Goal: Information Seeking & Learning: Check status

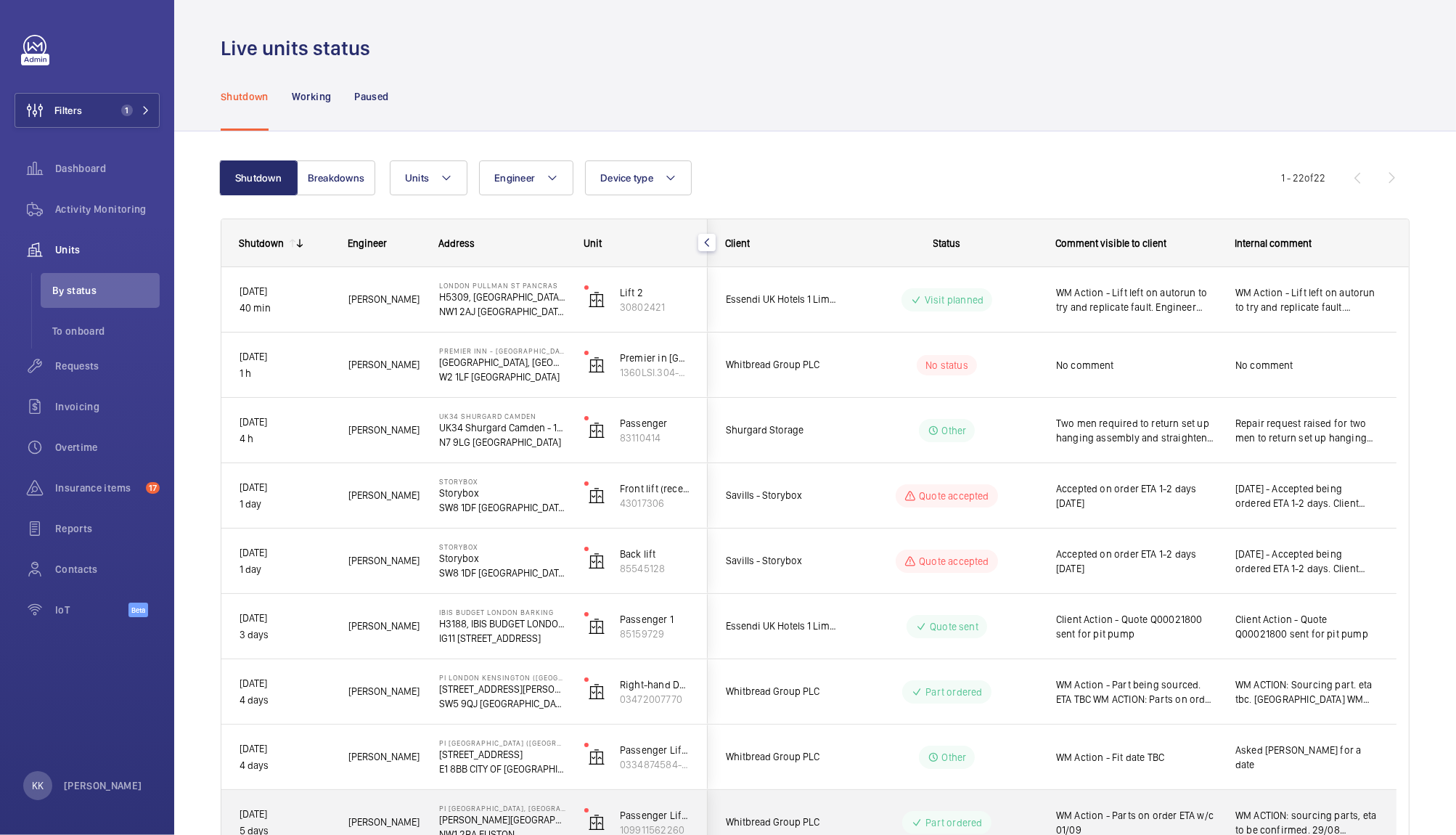
scroll to position [503, 0]
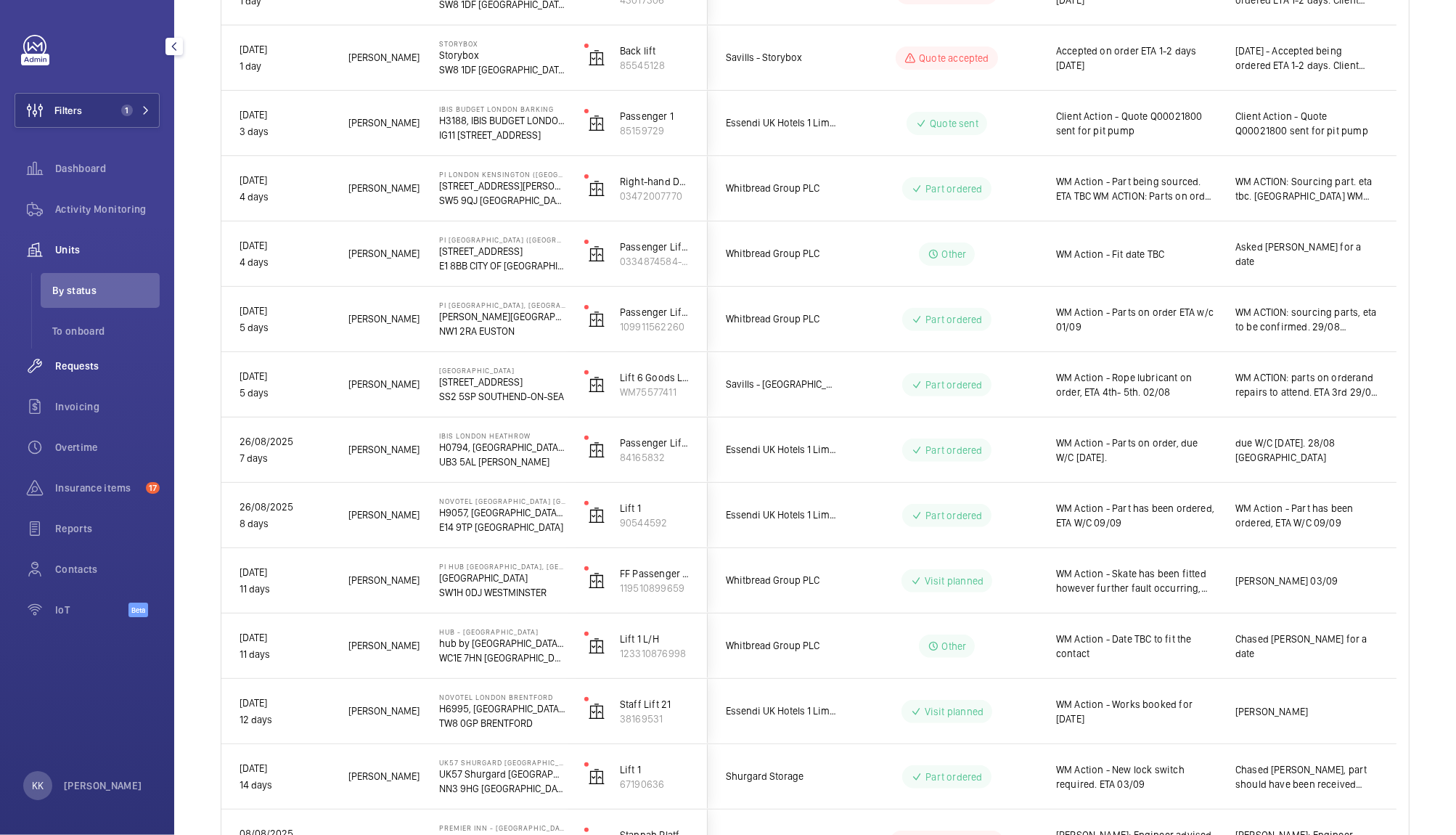
click at [99, 365] on span "Requests" at bounding box center [107, 366] width 105 height 15
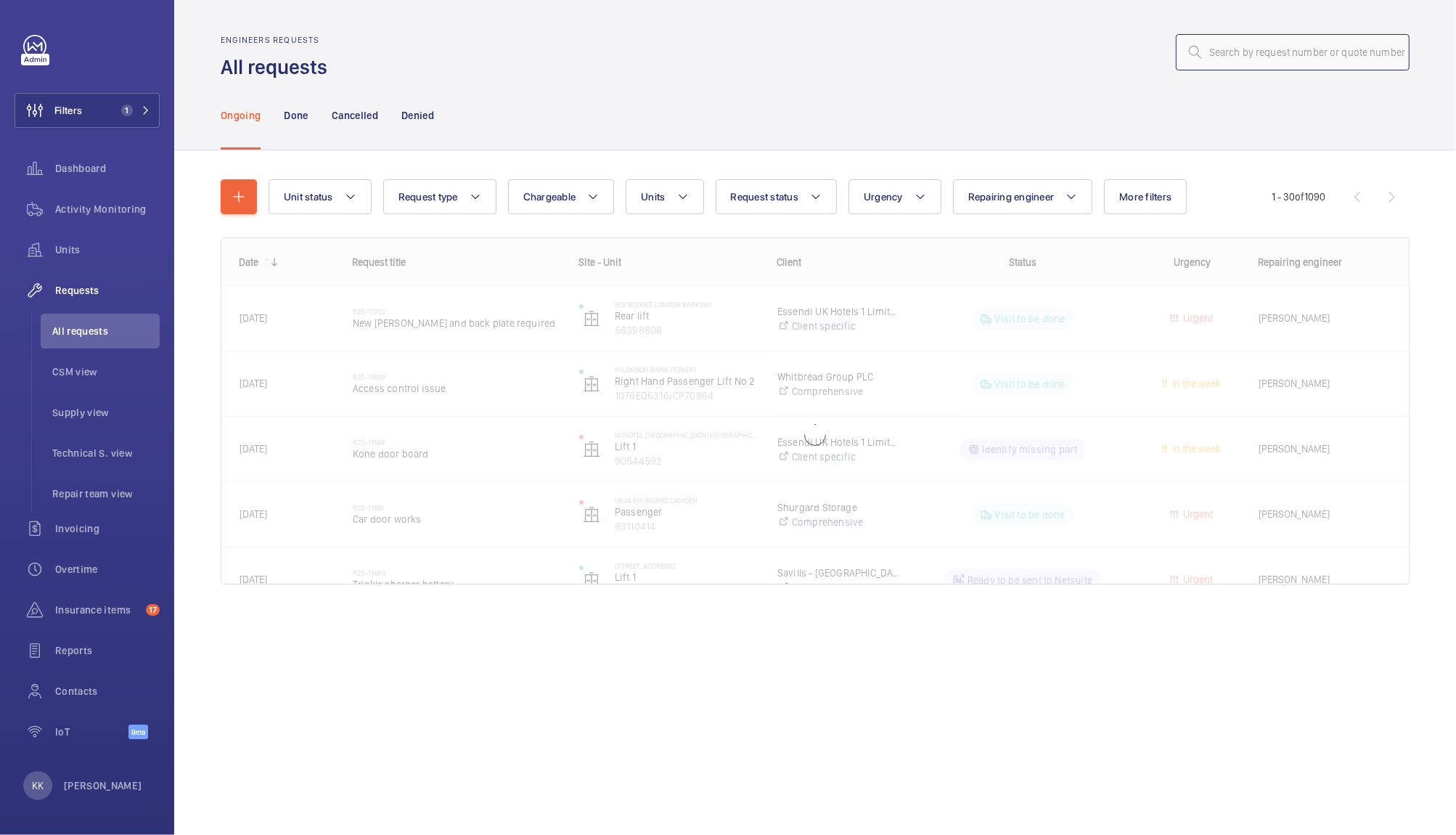
click at [1222, 56] on input "text" at bounding box center [1293, 52] width 234 height 36
paste input "09415"
type input "09415"
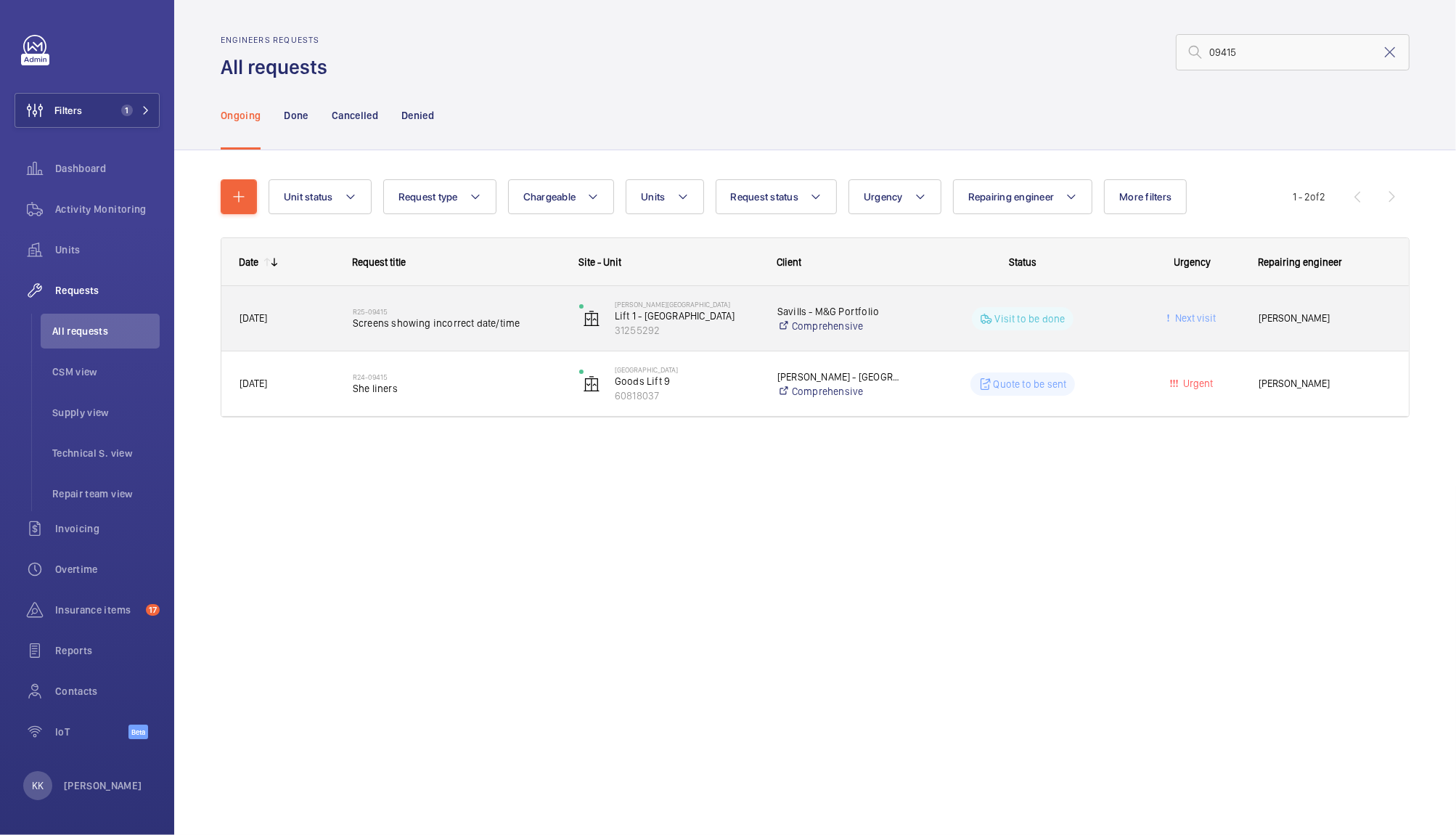
click at [459, 330] on span "Screens showing incorrect date/time" at bounding box center [456, 323] width 208 height 15
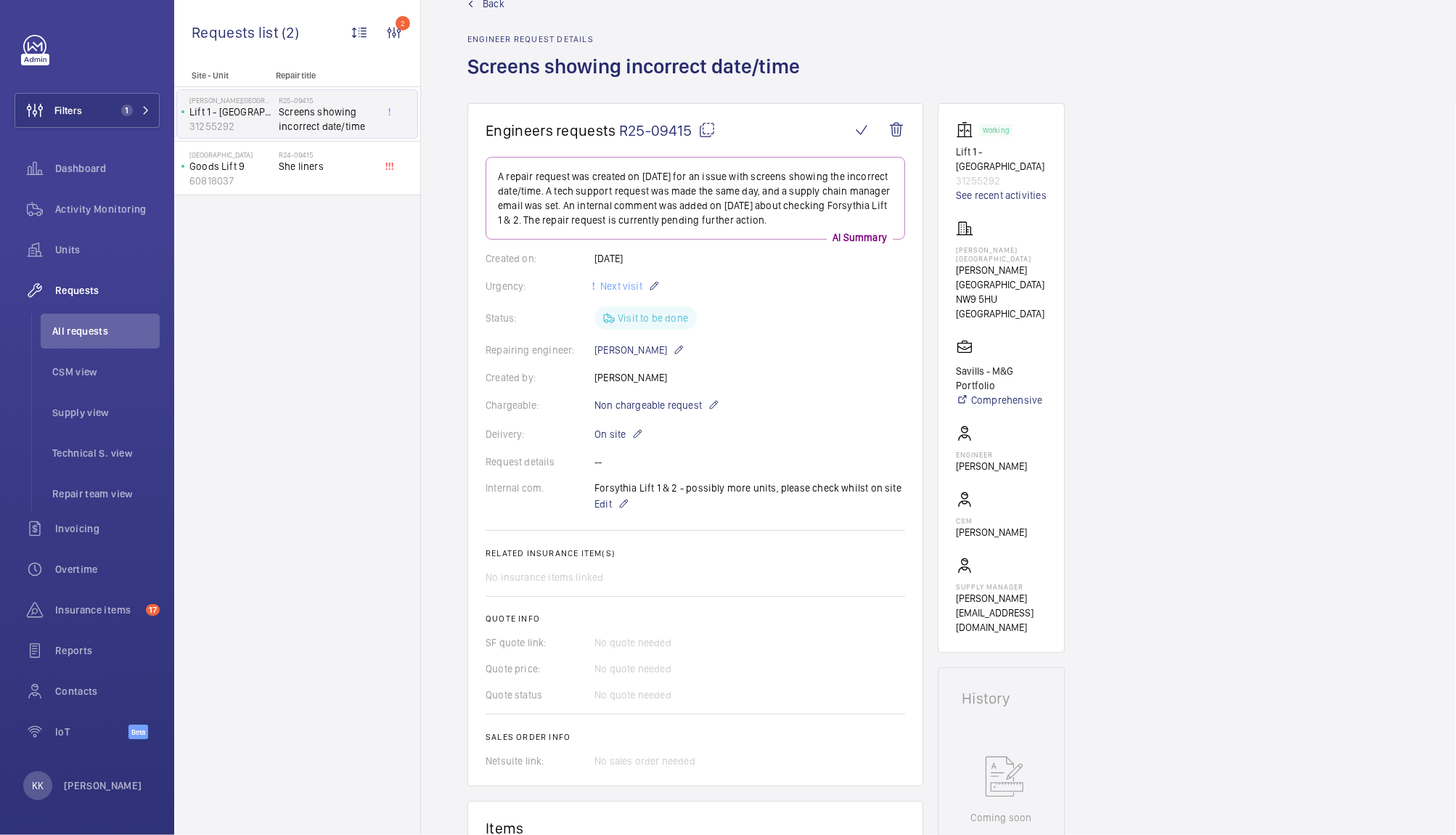
scroll to position [32, 0]
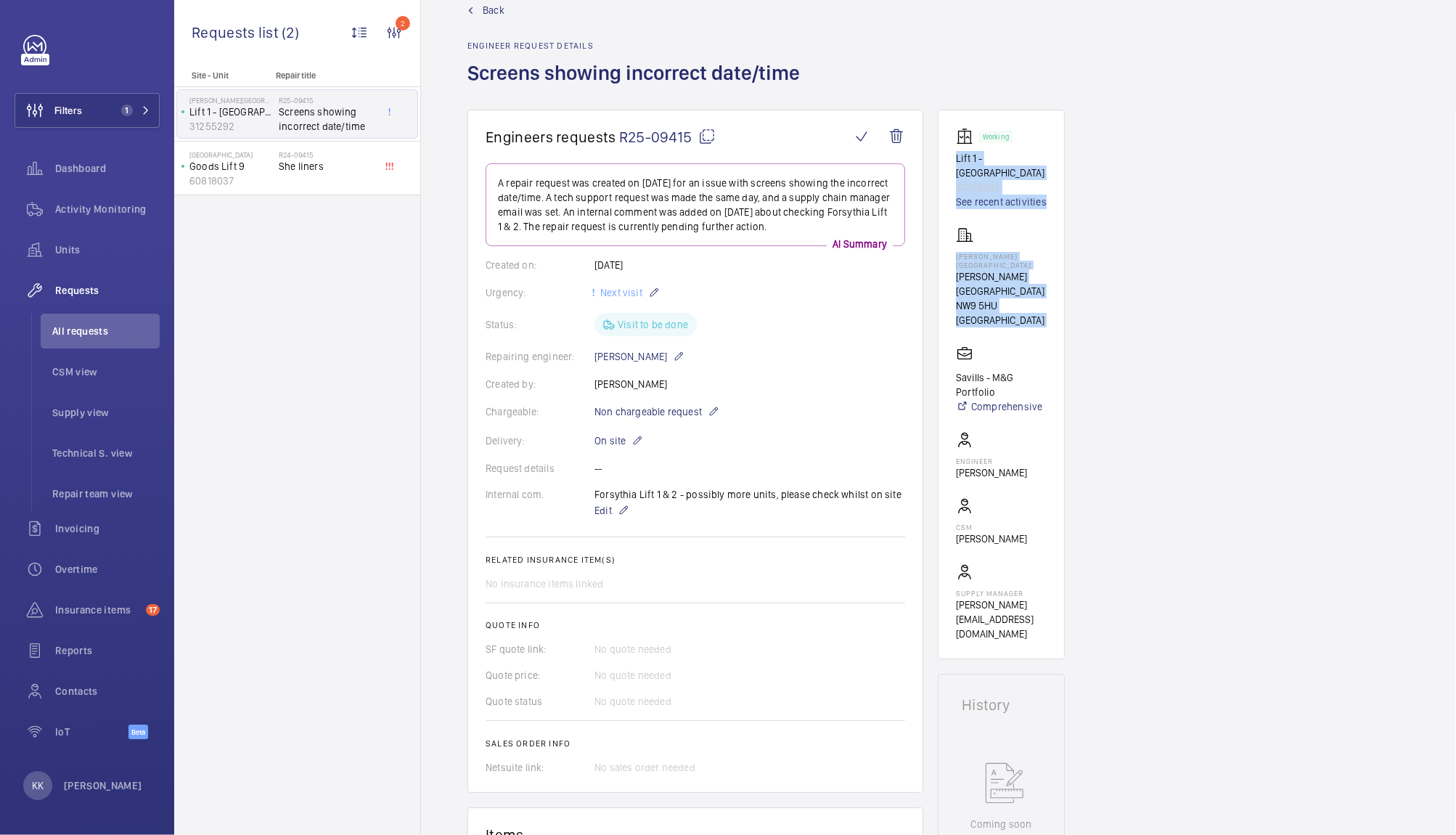
drag, startPoint x: 1275, startPoint y: 273, endPoint x: 1454, endPoint y: 117, distance: 237.4
click at [1454, 117] on div "Back Engineer request details Screens showing incorrect date/time Engineers req…" at bounding box center [938, 418] width 1035 height 835
click at [1394, 123] on div "Engineers requests R25-09415 A repair request was created on [DATE] for an issu…" at bounding box center [938, 836] width 1035 height 1452
click at [1272, 120] on div "Engineers requests R25-09415 A repair request was created on [DATE] for an issu…" at bounding box center [938, 836] width 1035 height 1452
click at [1153, 147] on div "Engineers requests R25-09415 A repair request was created on [DATE] for an issu…" at bounding box center [938, 836] width 1035 height 1452
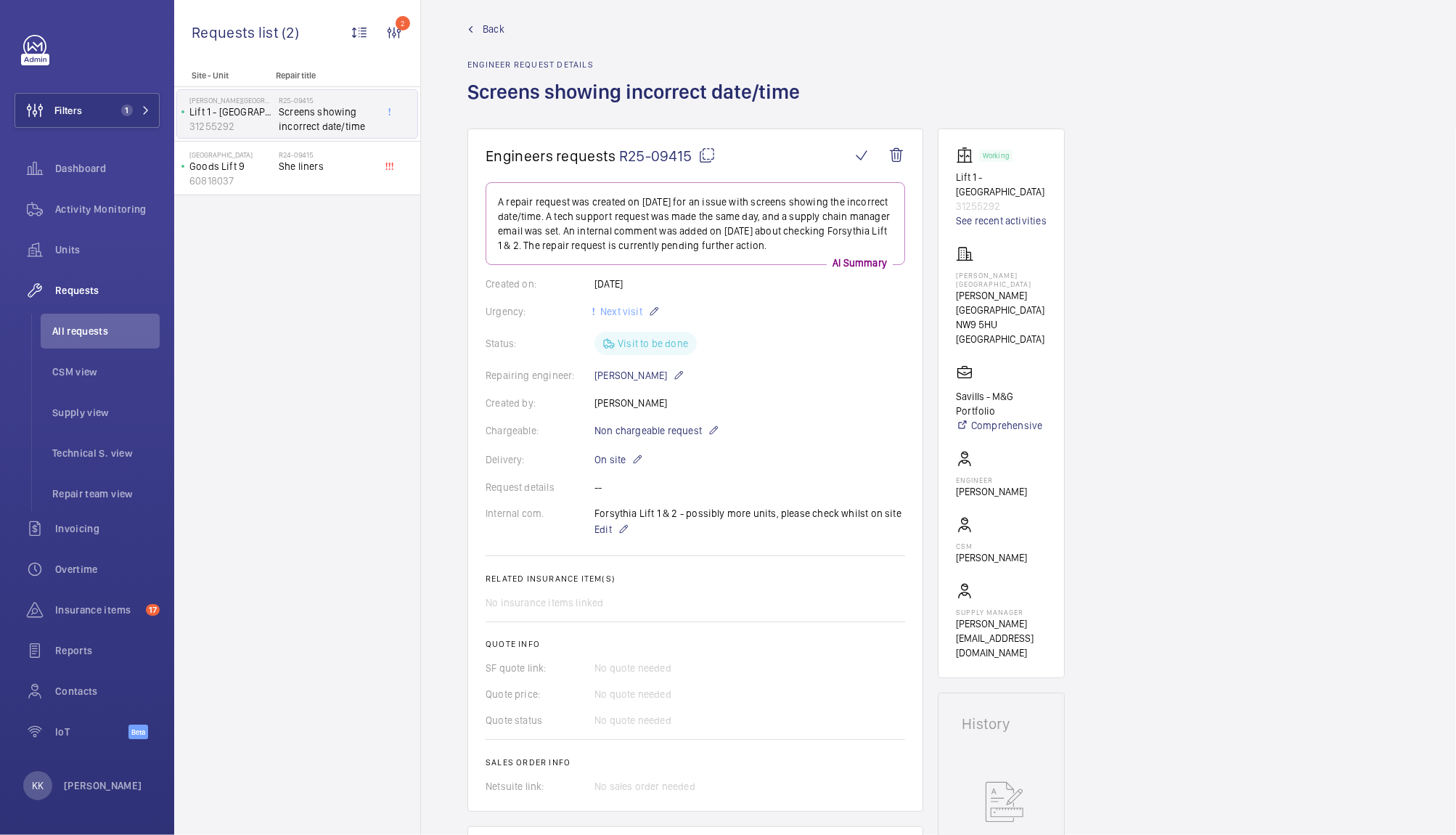
scroll to position [0, 0]
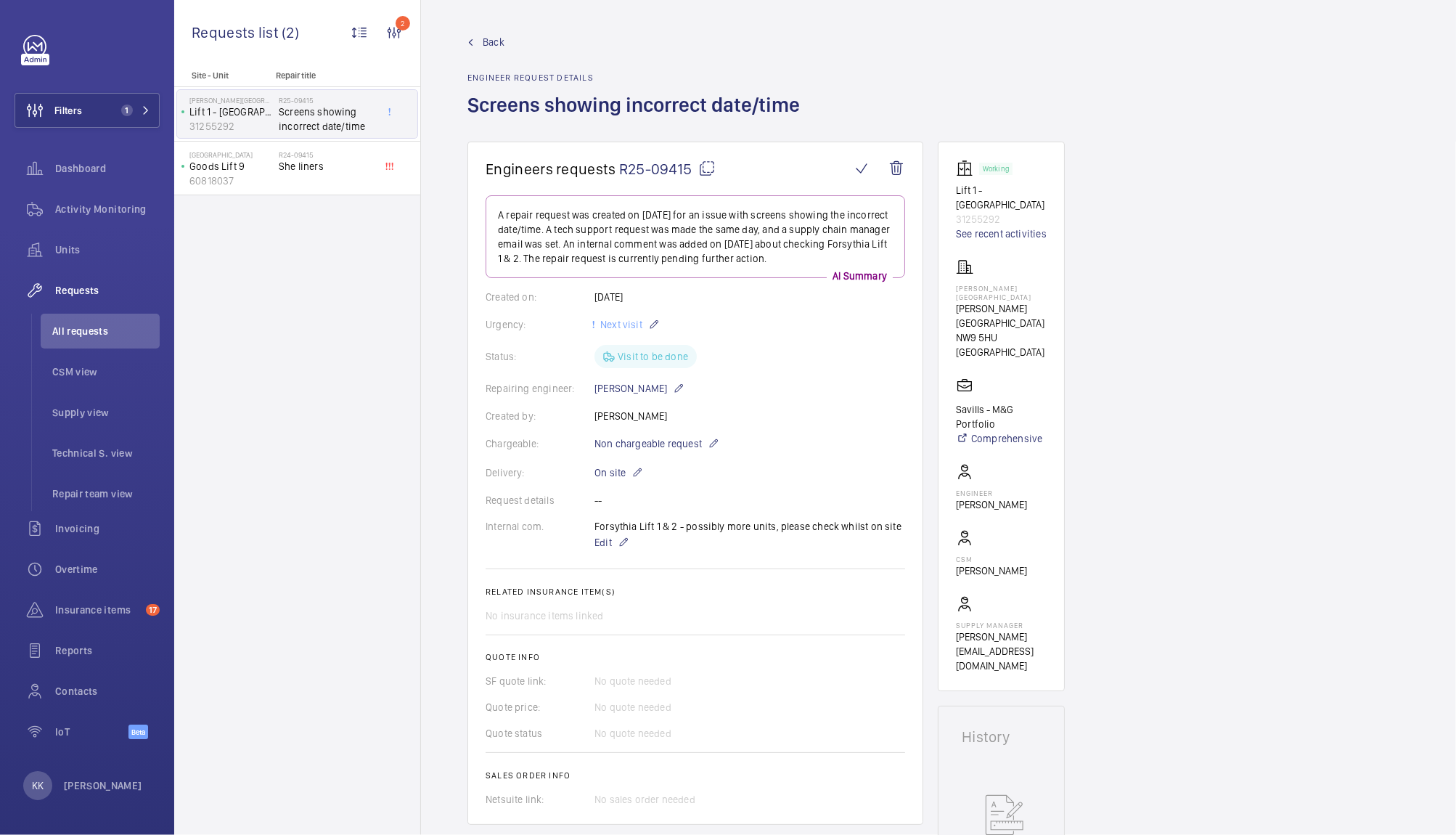
click at [670, 170] on span "R25-09415" at bounding box center [667, 168] width 96 height 18
click at [1324, 89] on div "Back Engineer request details Screens showing incorrect date/time" at bounding box center [939, 87] width 942 height 107
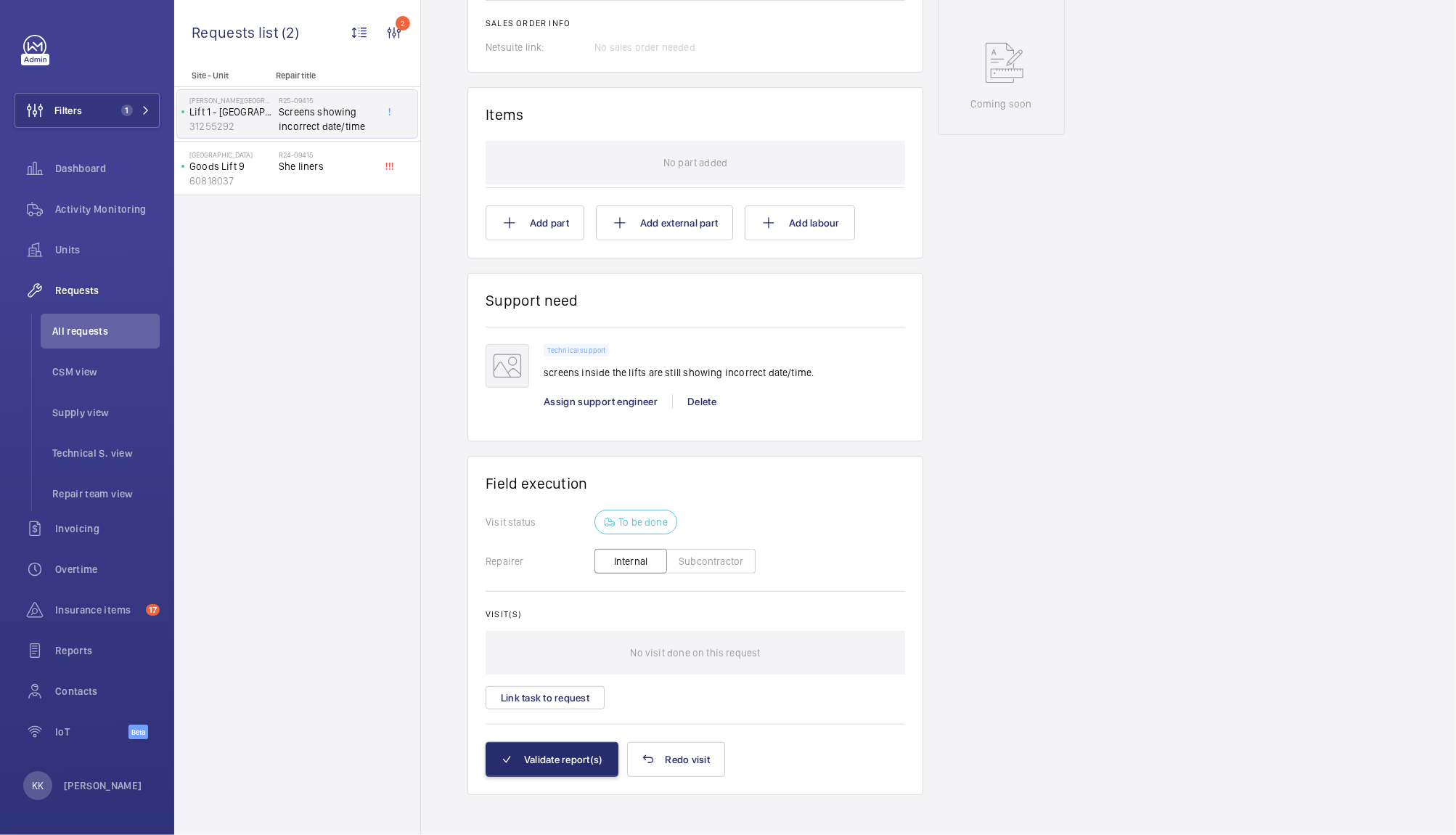
scroll to position [757, 0]
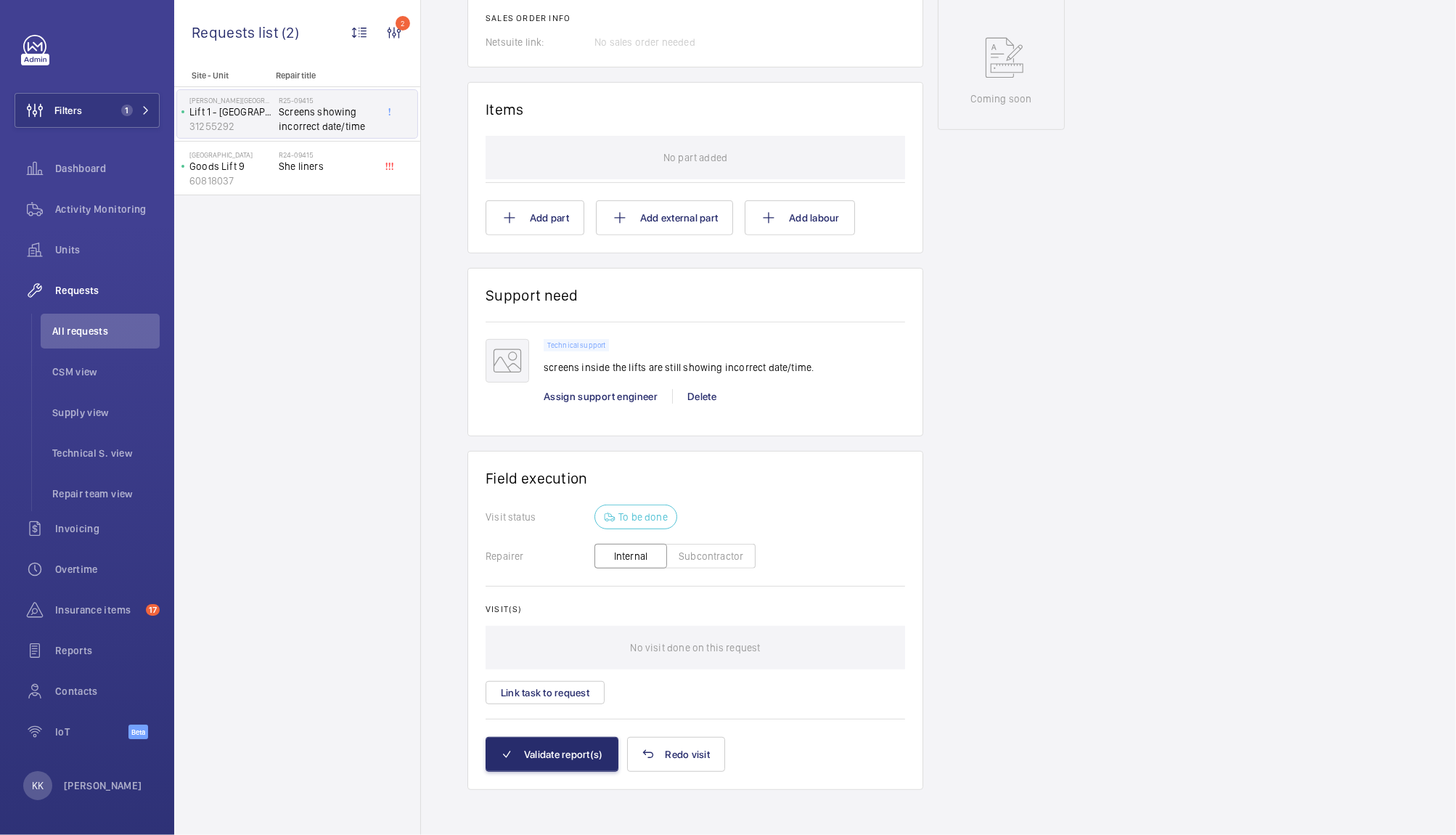
click at [1002, 417] on div "Working Lift 1 - [GEOGRAPHIC_DATA] 31255292 See recent activities [PERSON_NAME]…" at bounding box center [1001, 87] width 127 height 1406
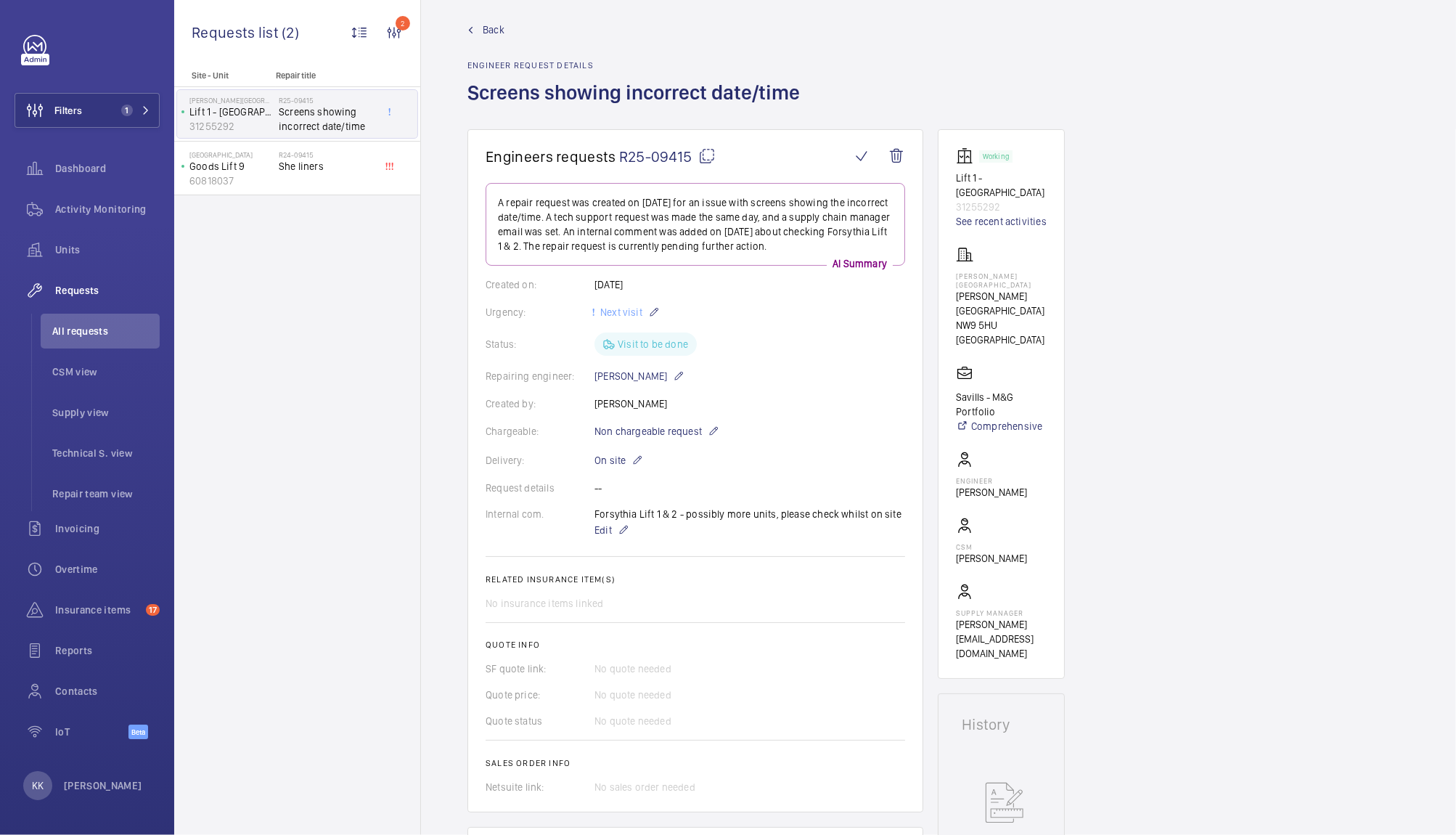
scroll to position [9, 0]
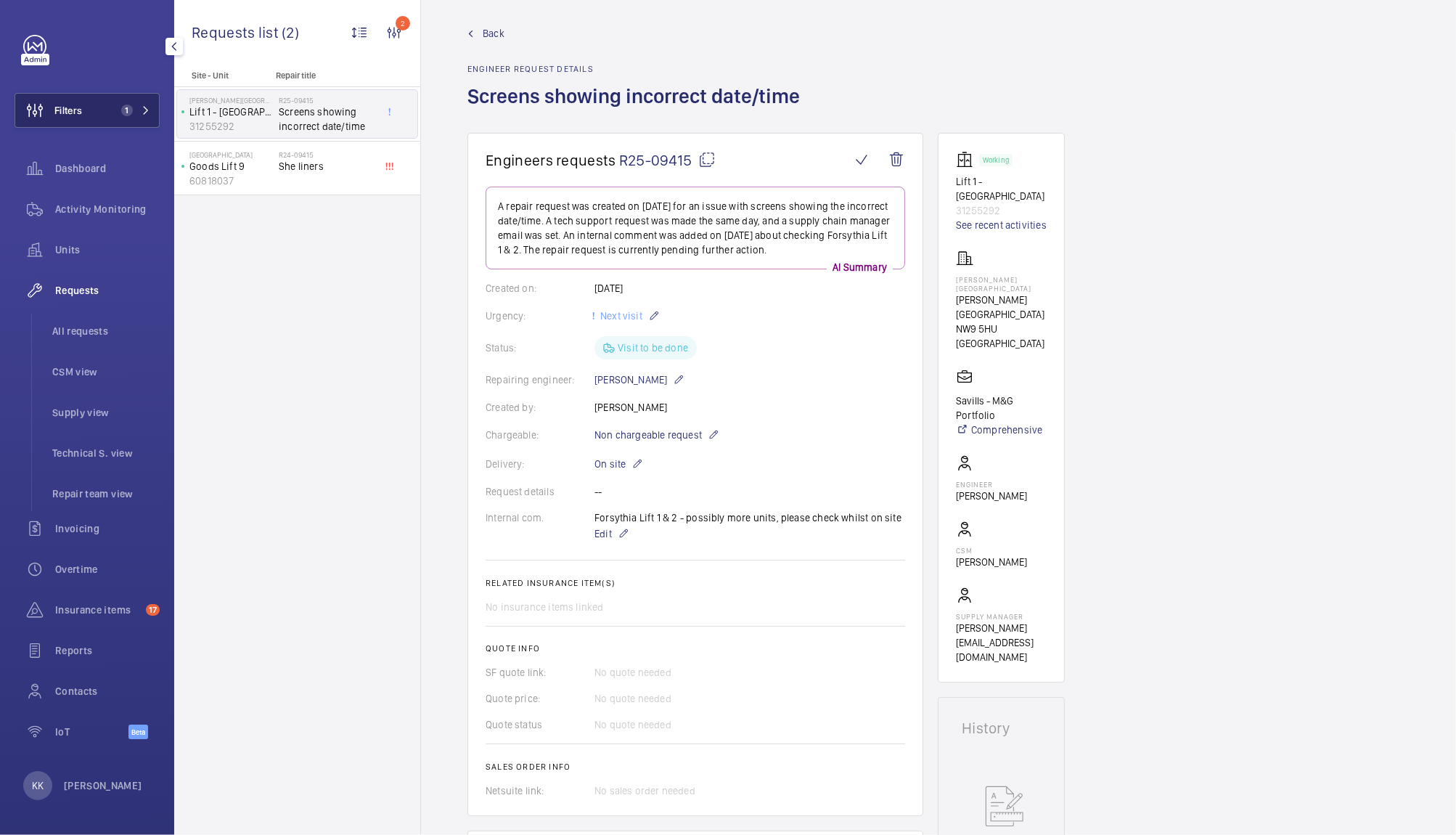
click at [87, 112] on button "Filters 1" at bounding box center [87, 110] width 146 height 35
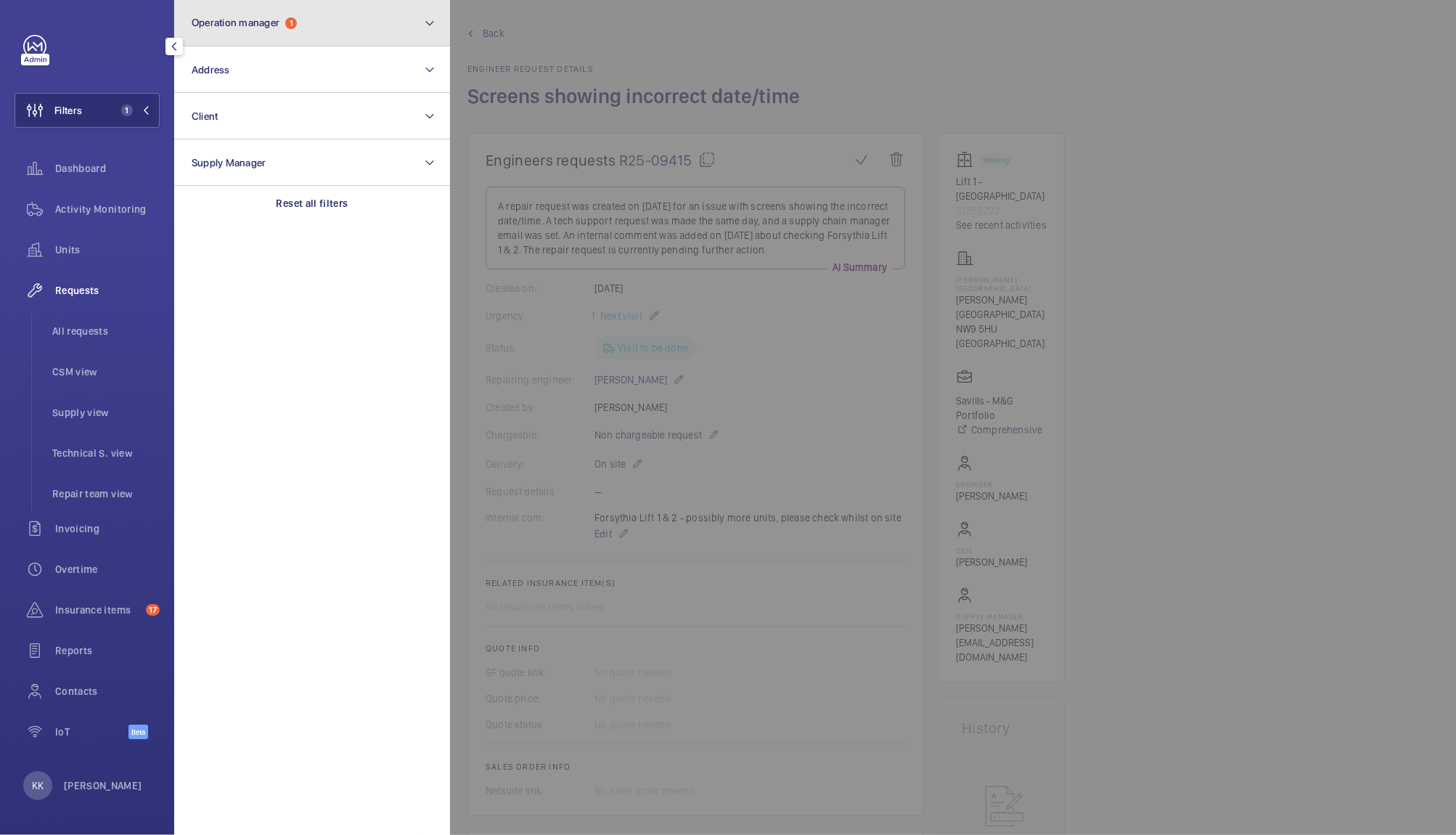
click at [236, 32] on button "Operation manager 1" at bounding box center [312, 23] width 275 height 47
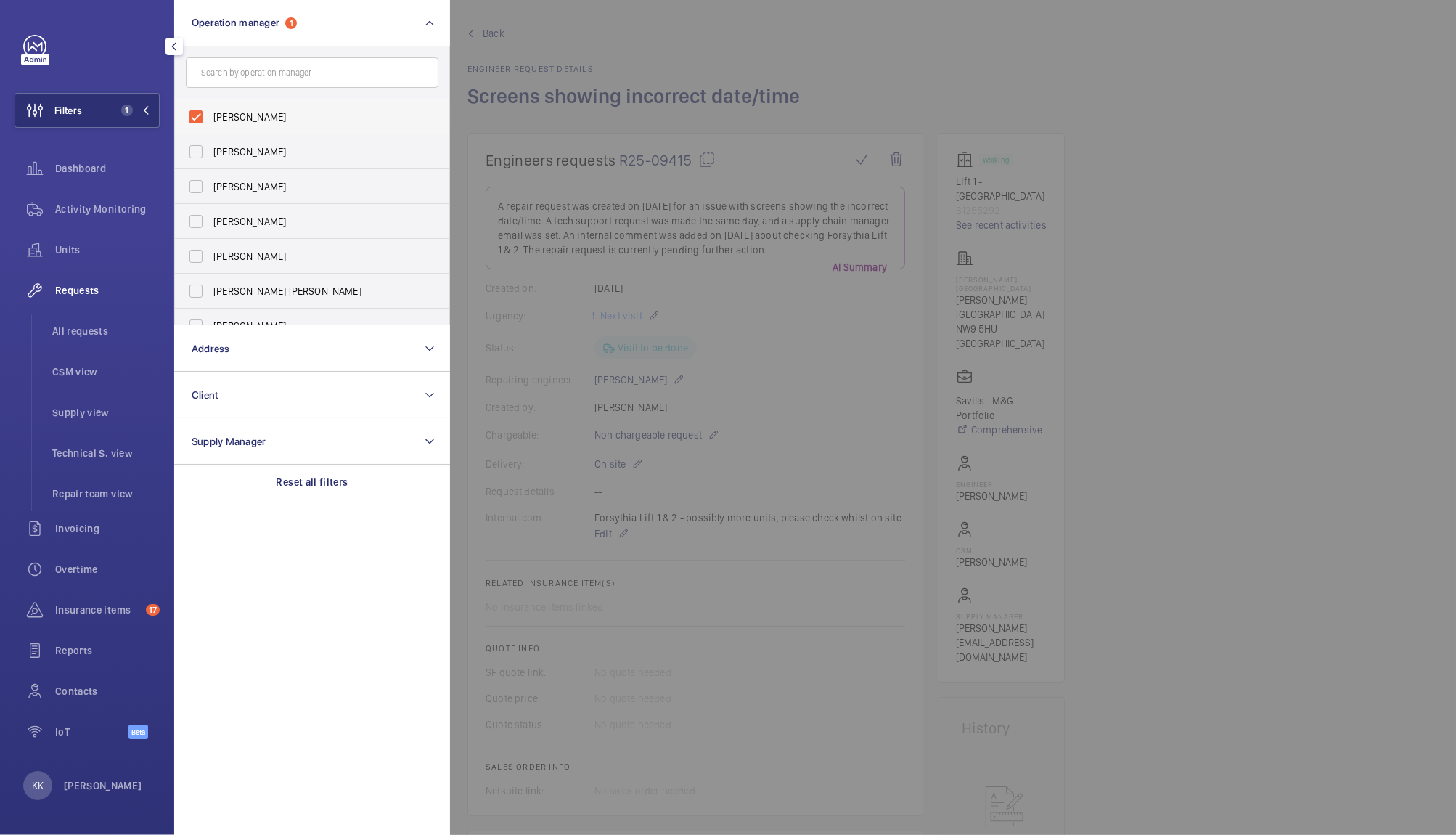
click at [256, 106] on label "[PERSON_NAME]" at bounding box center [301, 117] width 253 height 35
click at [210, 106] on input "[PERSON_NAME]" at bounding box center [197, 117] width 29 height 29
checkbox input "false"
click at [246, 177] on label "[PERSON_NAME]" at bounding box center [301, 186] width 253 height 35
click at [210, 177] on input "[PERSON_NAME]" at bounding box center [197, 187] width 29 height 29
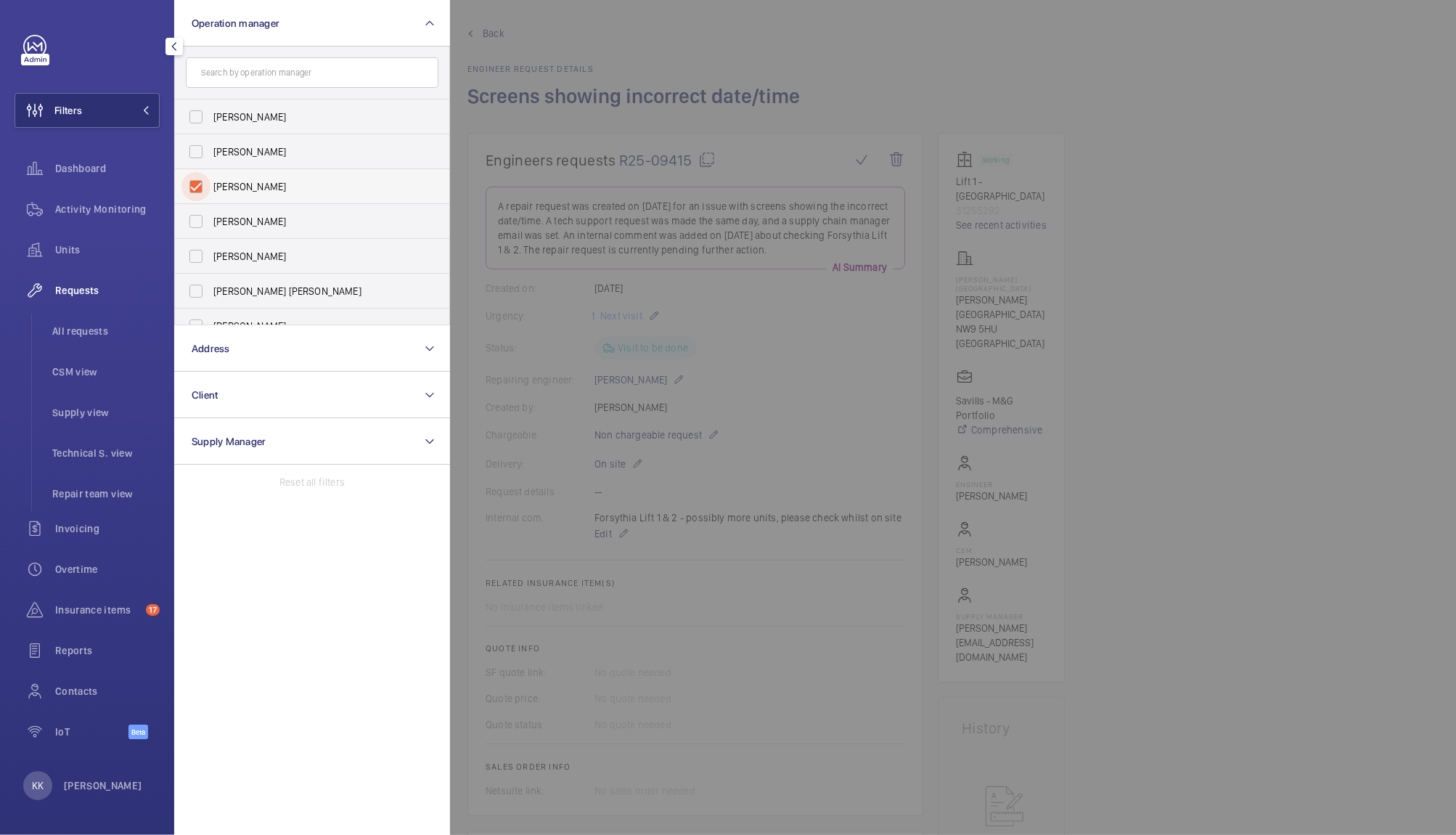
checkbox input "true"
click at [85, 373] on span "CSM view" at bounding box center [106, 372] width 107 height 15
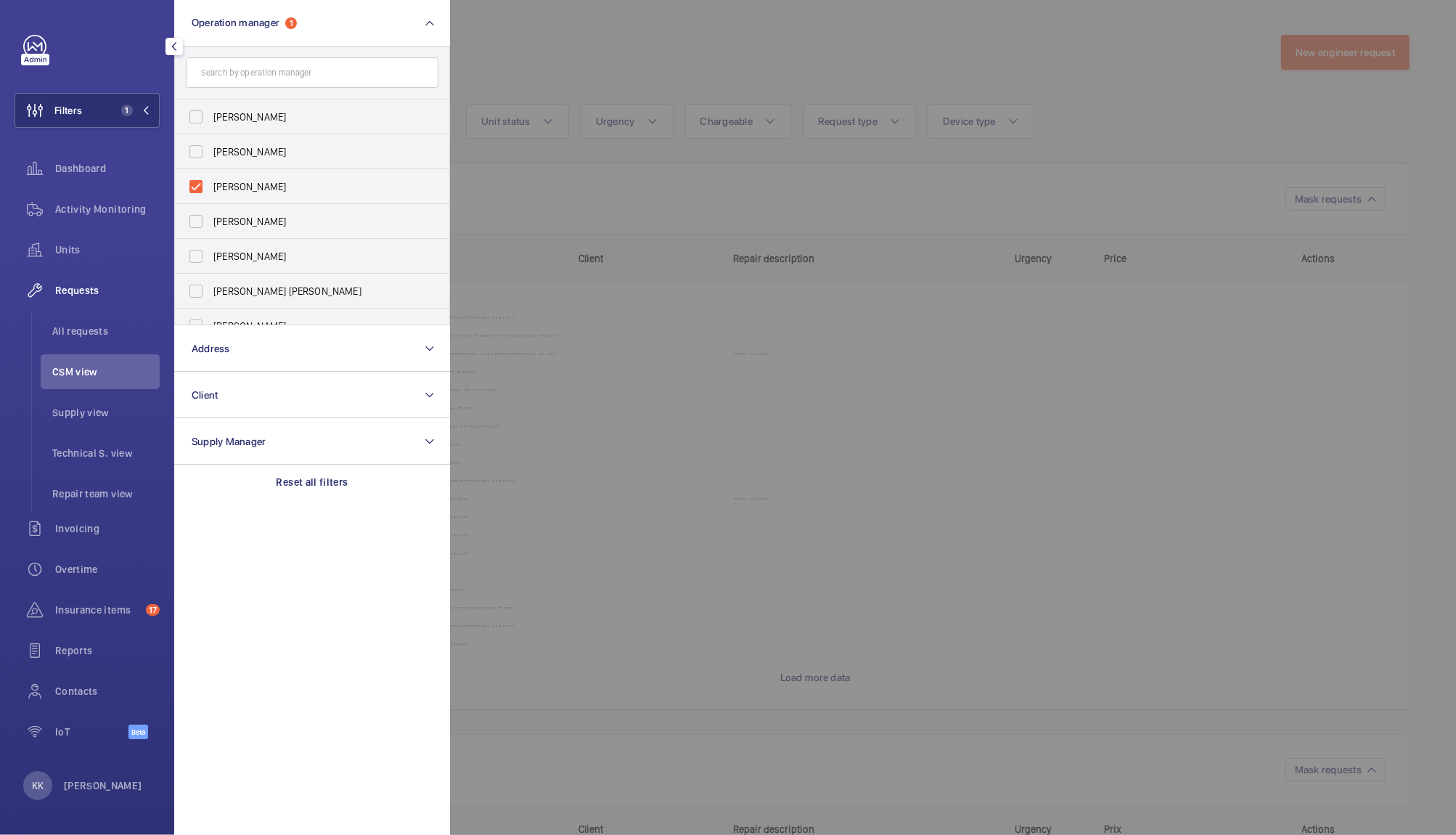
click at [684, 60] on div at bounding box center [1178, 418] width 1456 height 835
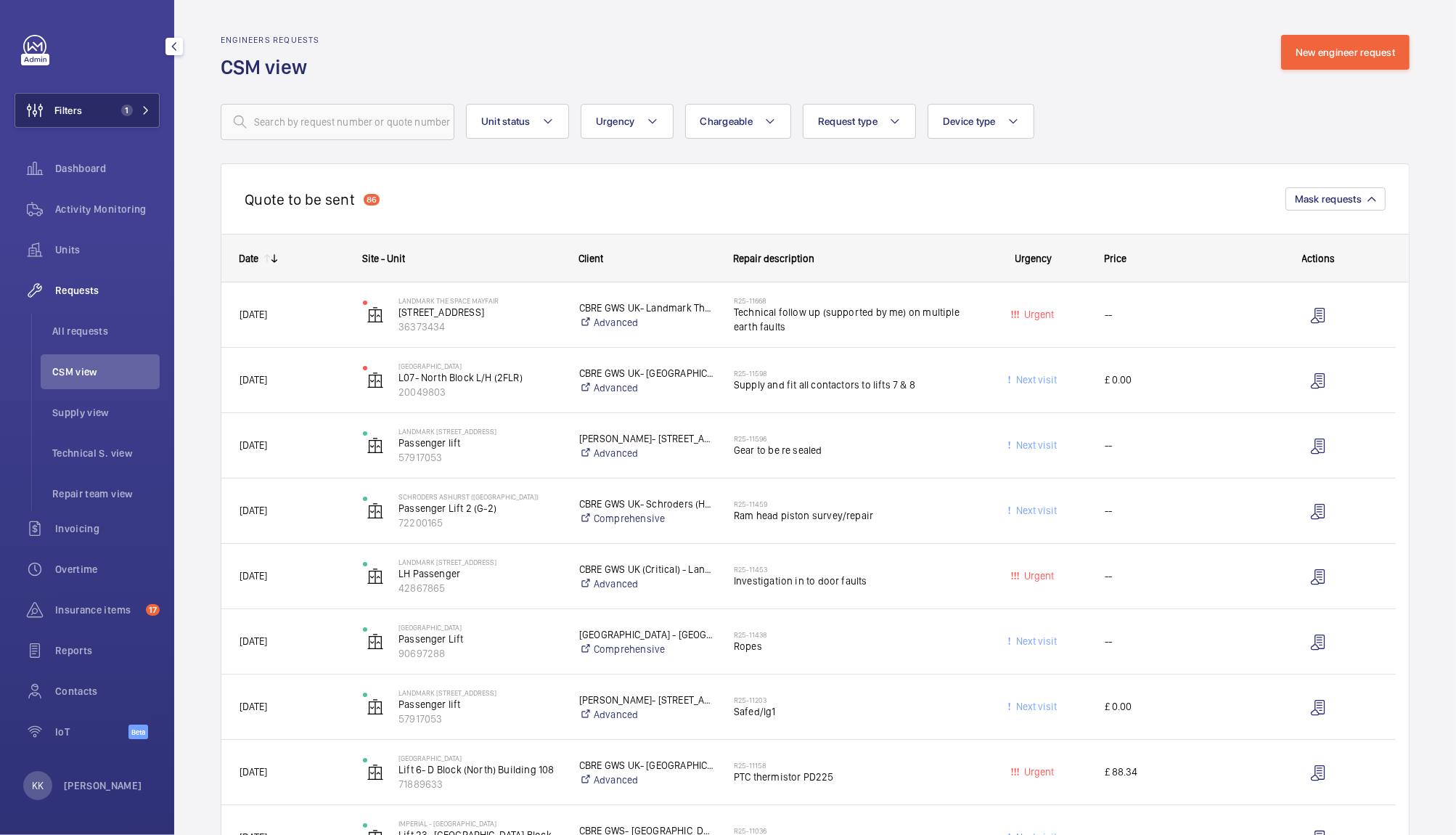
click at [107, 108] on button "Filters 1" at bounding box center [87, 110] width 146 height 35
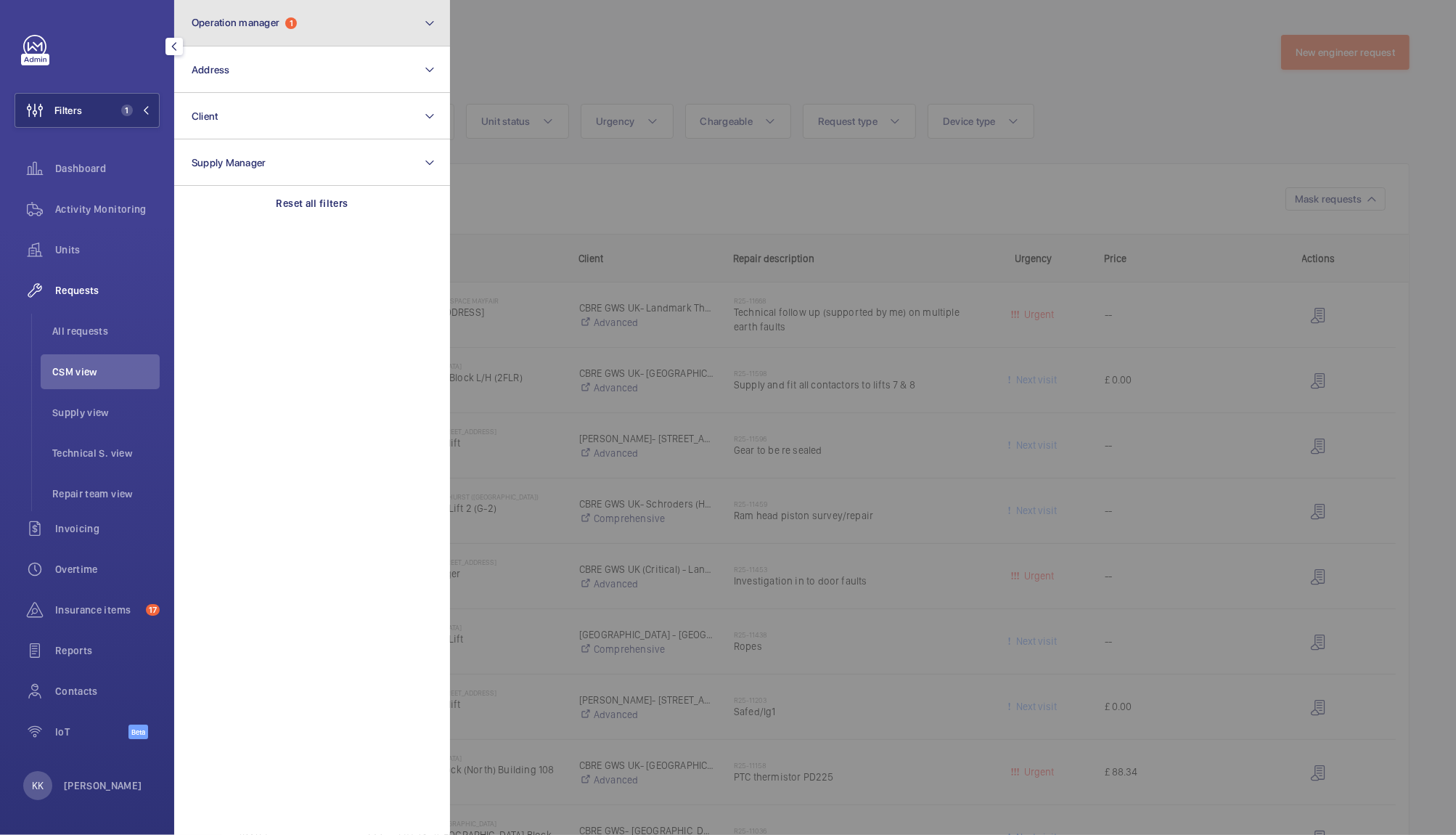
click at [280, 27] on span "Operation manager" at bounding box center [235, 22] width 87 height 11
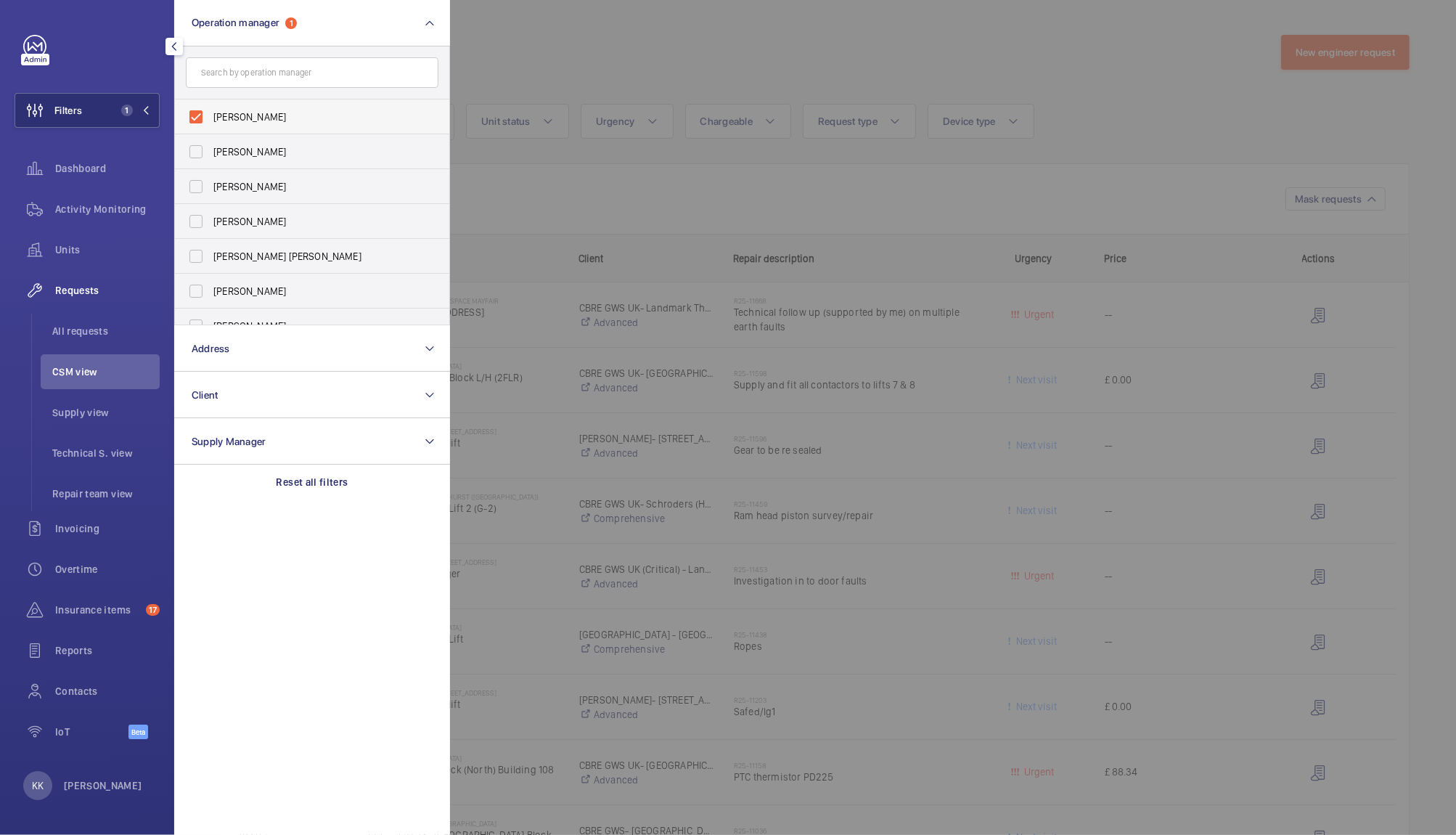
click at [254, 119] on span "[PERSON_NAME]" at bounding box center [313, 117] width 199 height 15
click at [210, 119] on input "[PERSON_NAME]" at bounding box center [197, 117] width 29 height 29
checkbox input "false"
click at [263, 75] on input "text" at bounding box center [313, 72] width 253 height 30
click at [255, 146] on span "[PERSON_NAME]" at bounding box center [313, 152] width 199 height 15
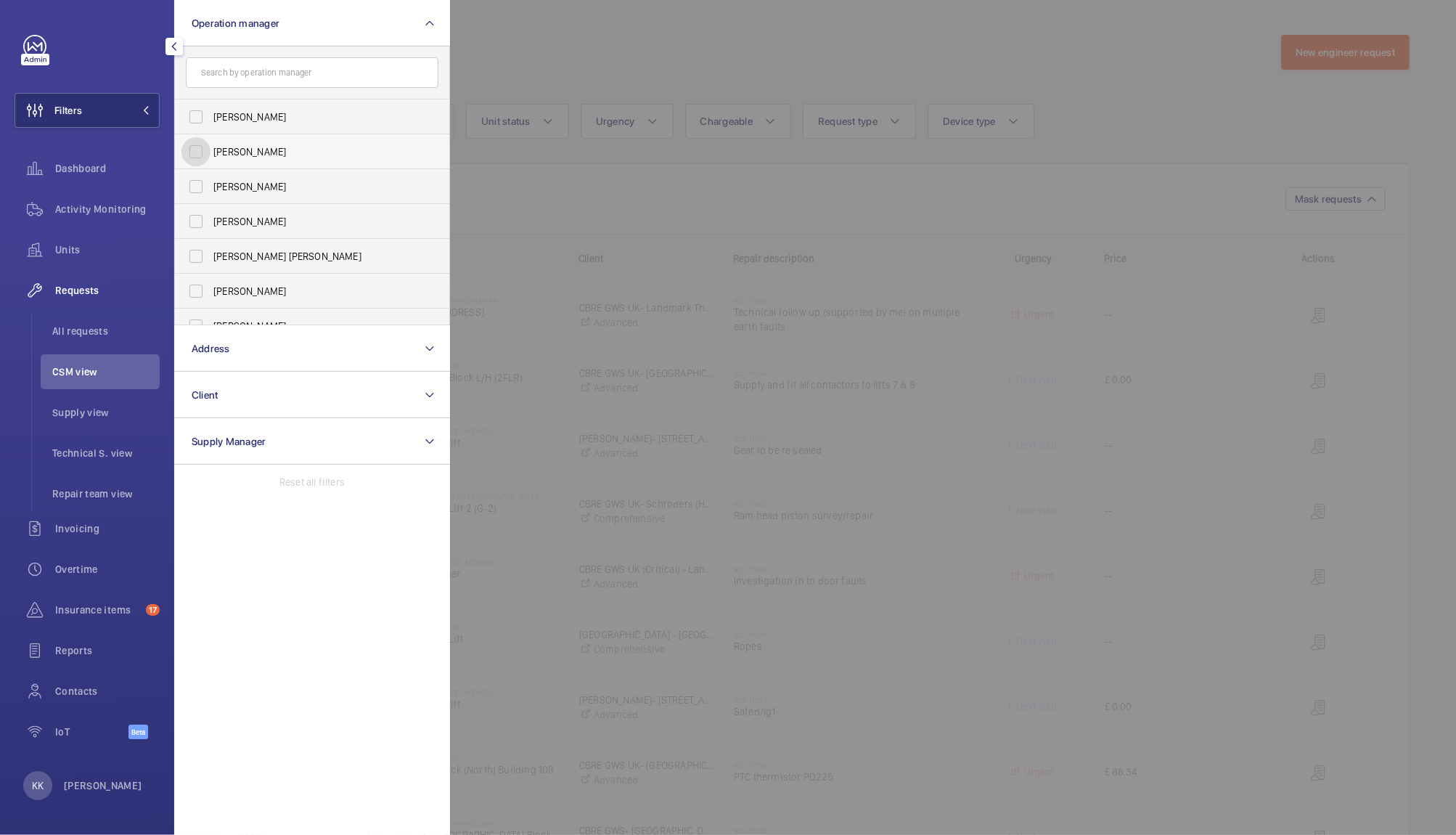
click at [210, 146] on input "[PERSON_NAME]" at bounding box center [197, 152] width 29 height 29
checkbox input "true"
click at [542, 86] on div at bounding box center [1178, 418] width 1456 height 835
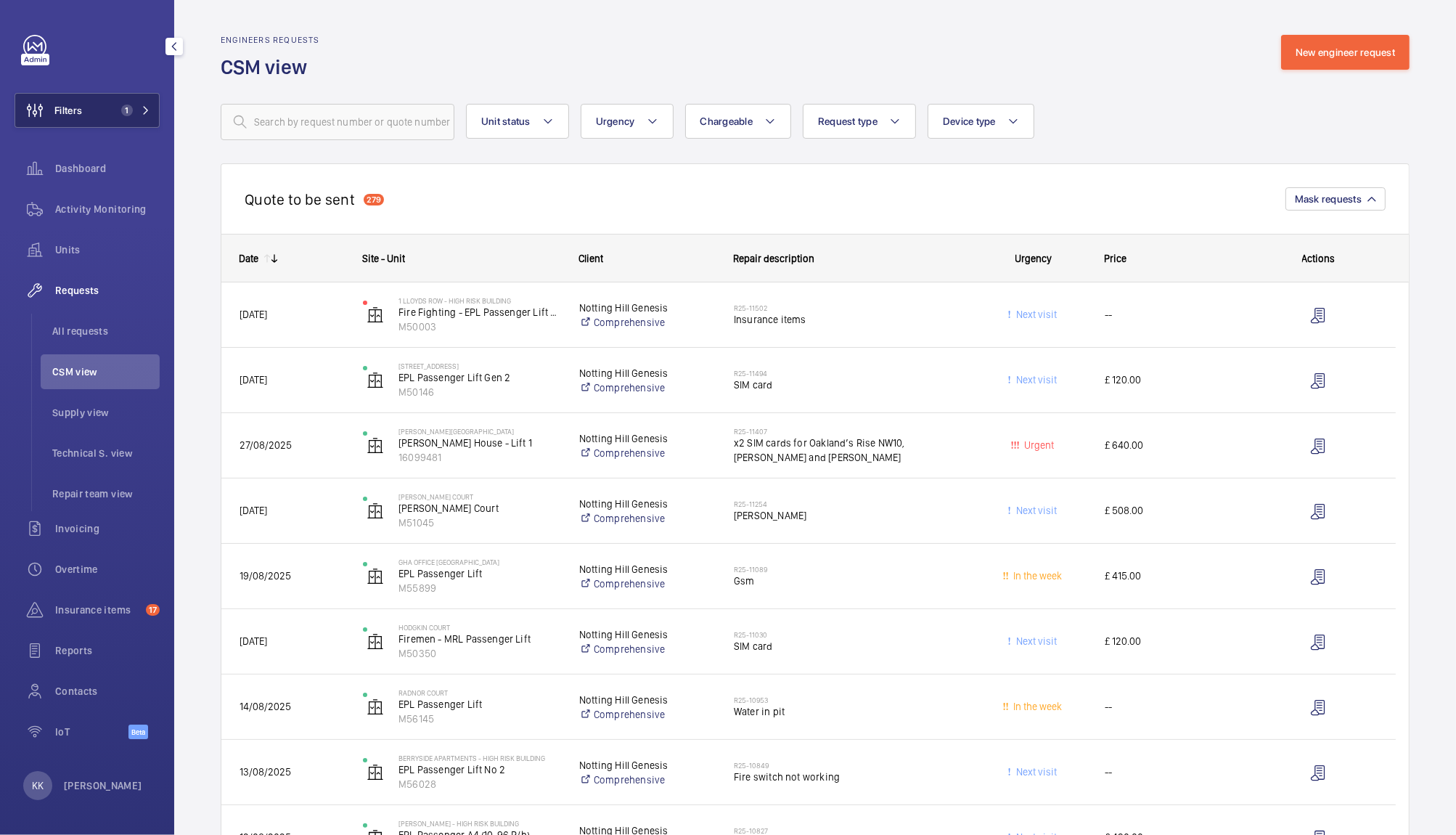
click at [120, 126] on button "Filters 1" at bounding box center [87, 110] width 146 height 35
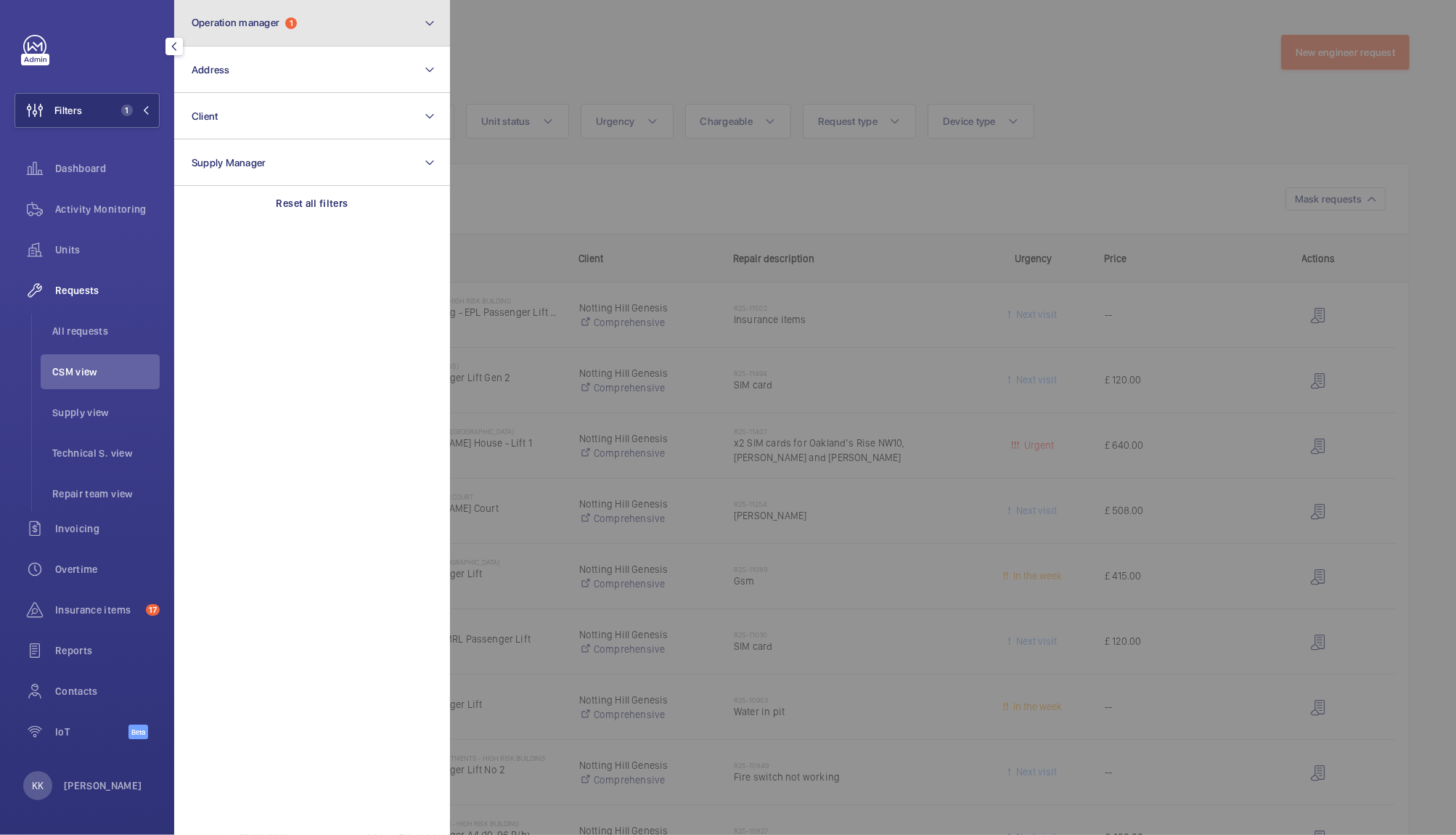
click at [249, 22] on span "Operation manager" at bounding box center [235, 22] width 87 height 11
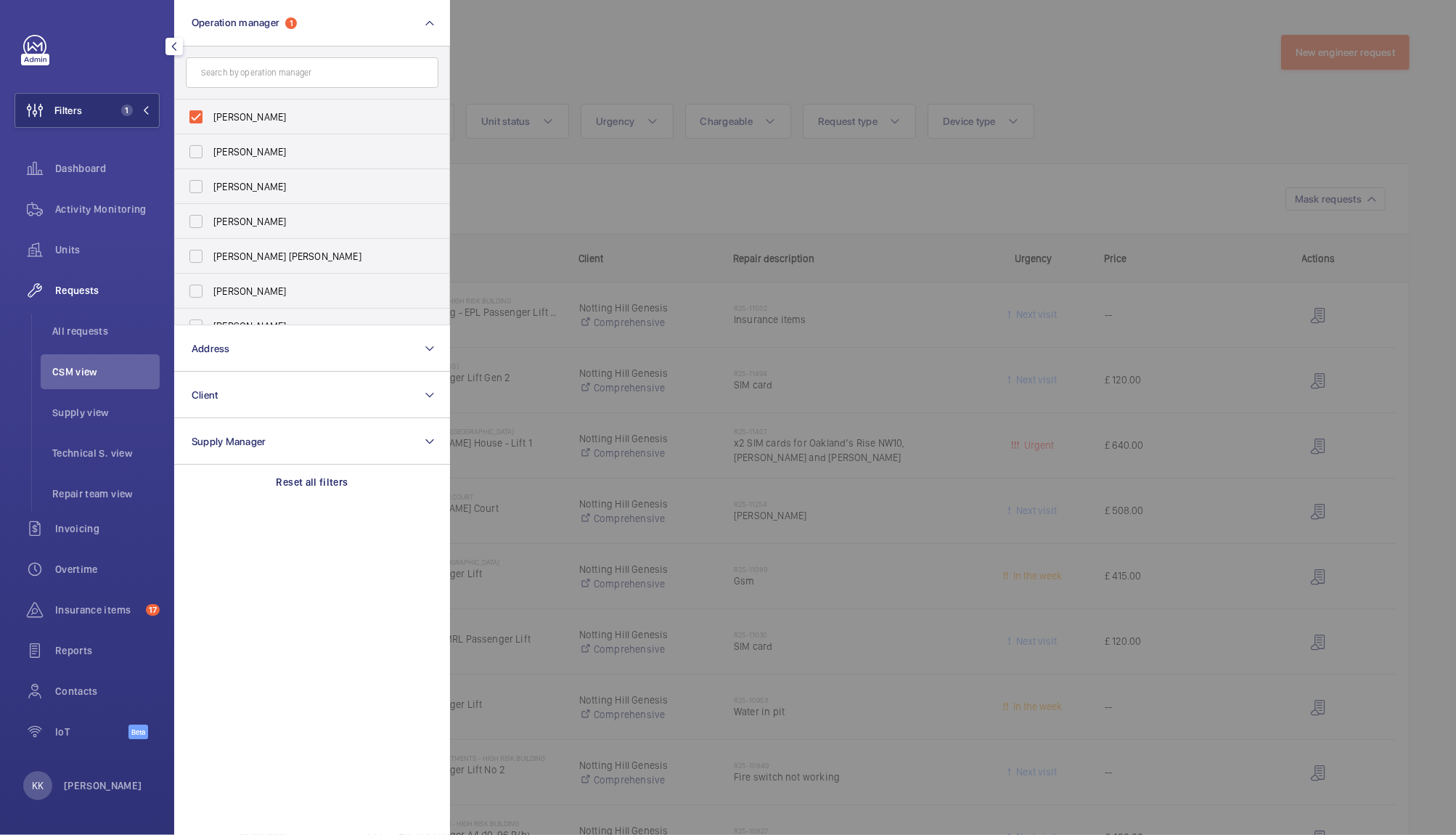
click at [582, 176] on div at bounding box center [1178, 418] width 1456 height 835
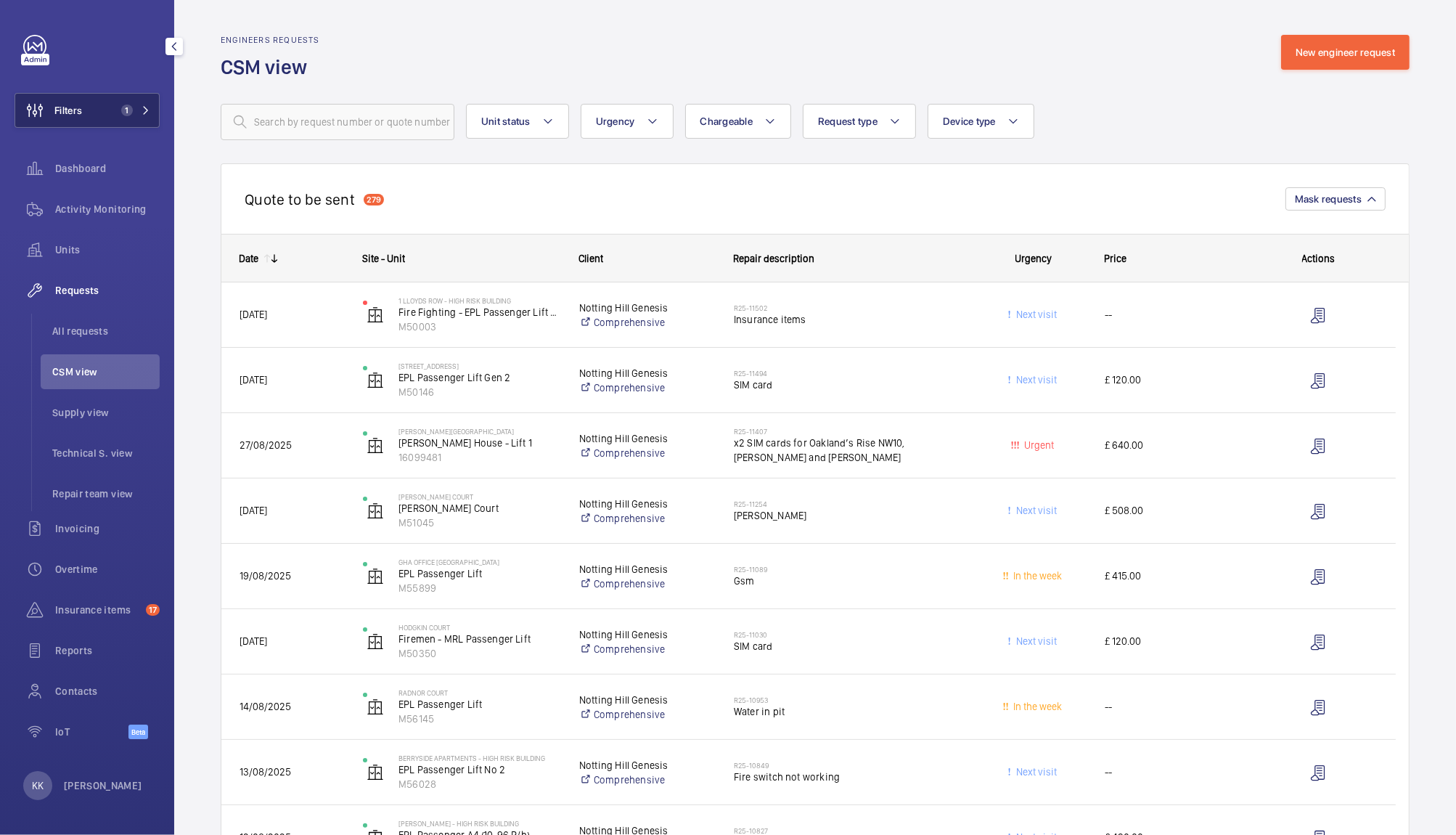
click at [93, 115] on button "Filters 1" at bounding box center [87, 110] width 146 height 35
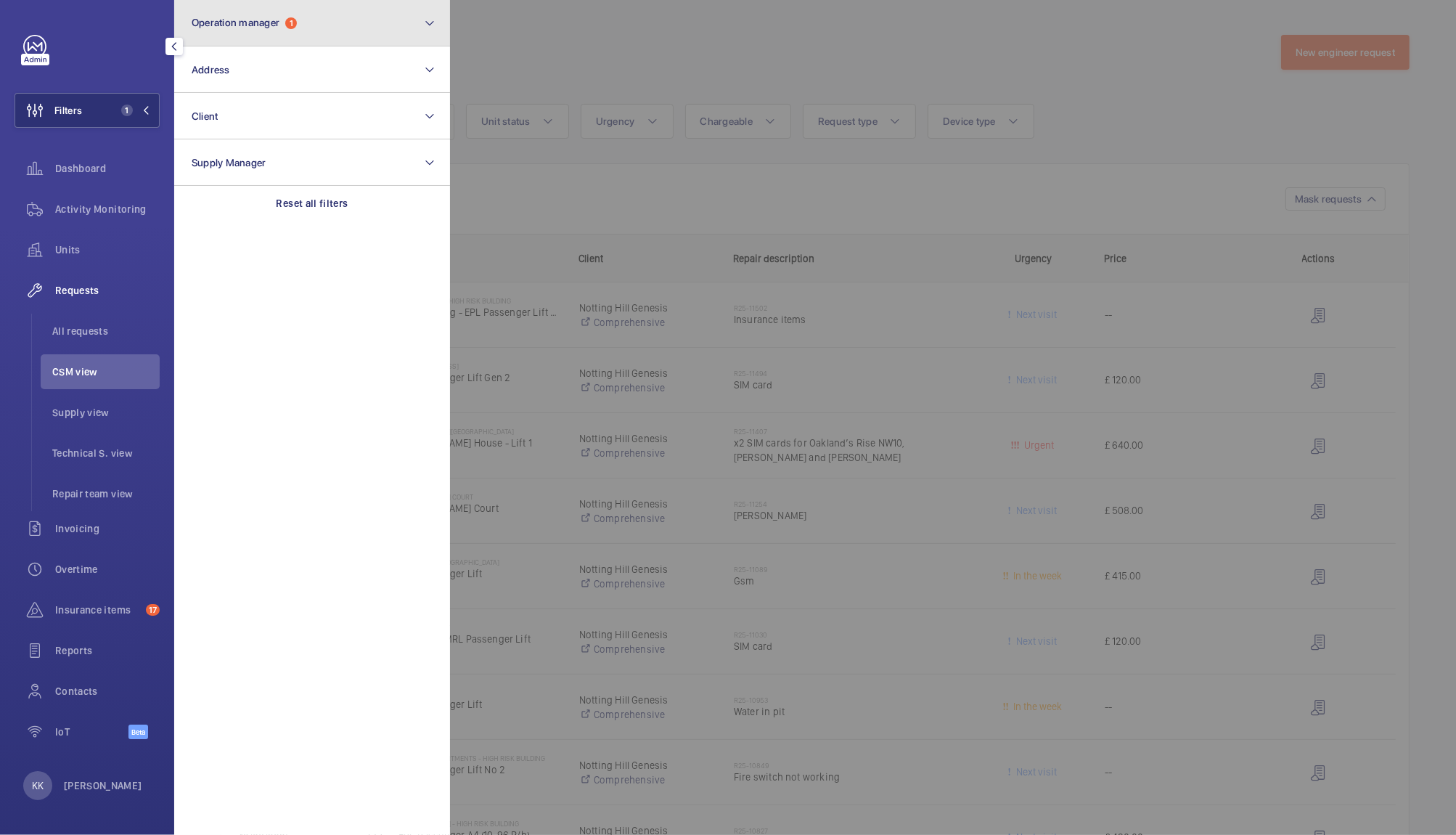
click at [285, 16] on span "Operation manager 1" at bounding box center [244, 23] width 106 height 12
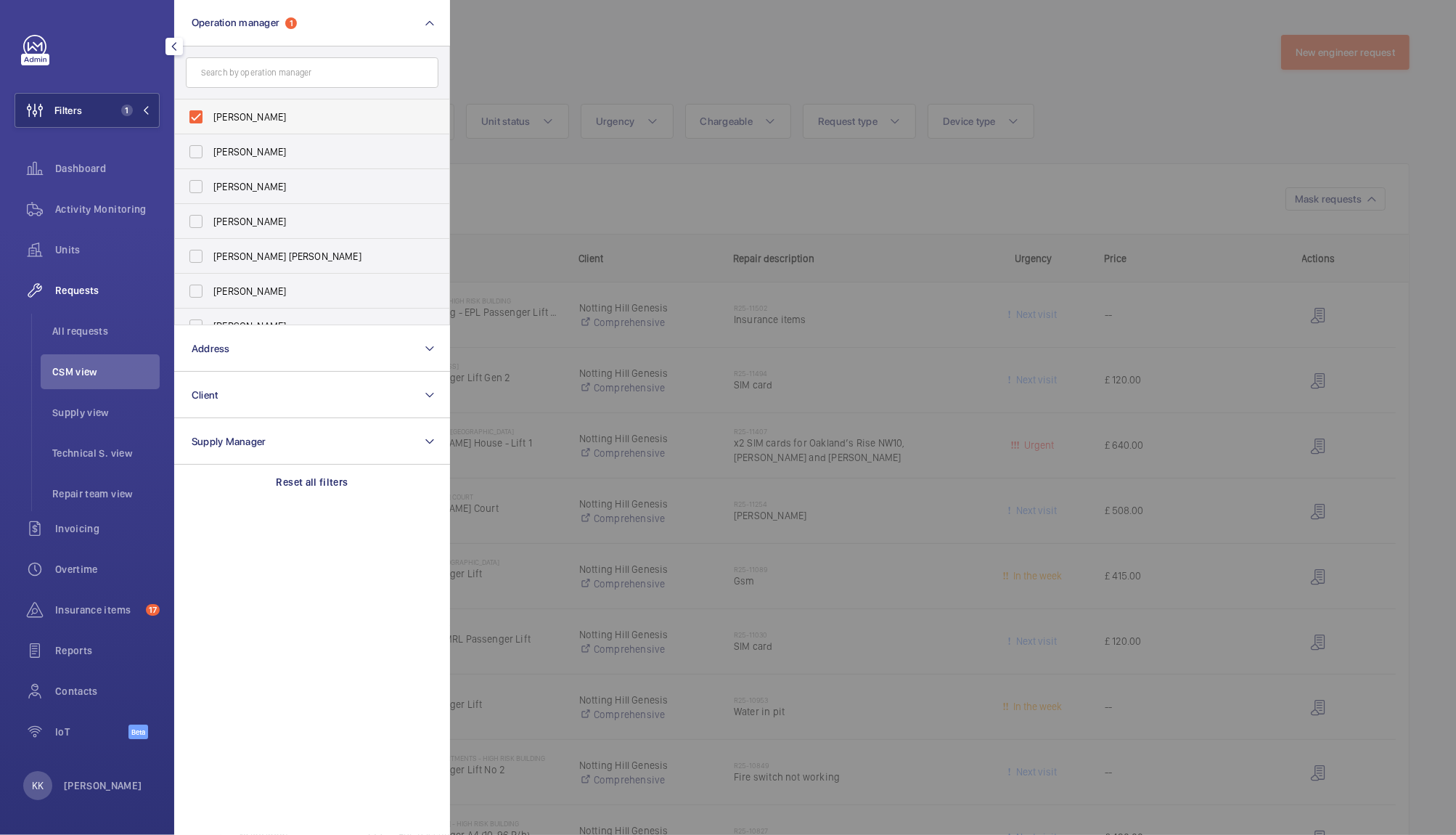
click at [262, 117] on span "[PERSON_NAME]" at bounding box center [313, 117] width 199 height 15
click at [210, 117] on input "[PERSON_NAME]" at bounding box center [197, 117] width 29 height 29
checkbox input "false"
click at [330, 262] on span "[PERSON_NAME] [PERSON_NAME]" at bounding box center [313, 256] width 199 height 15
click at [210, 262] on input "[PERSON_NAME] [PERSON_NAME]" at bounding box center [197, 256] width 29 height 29
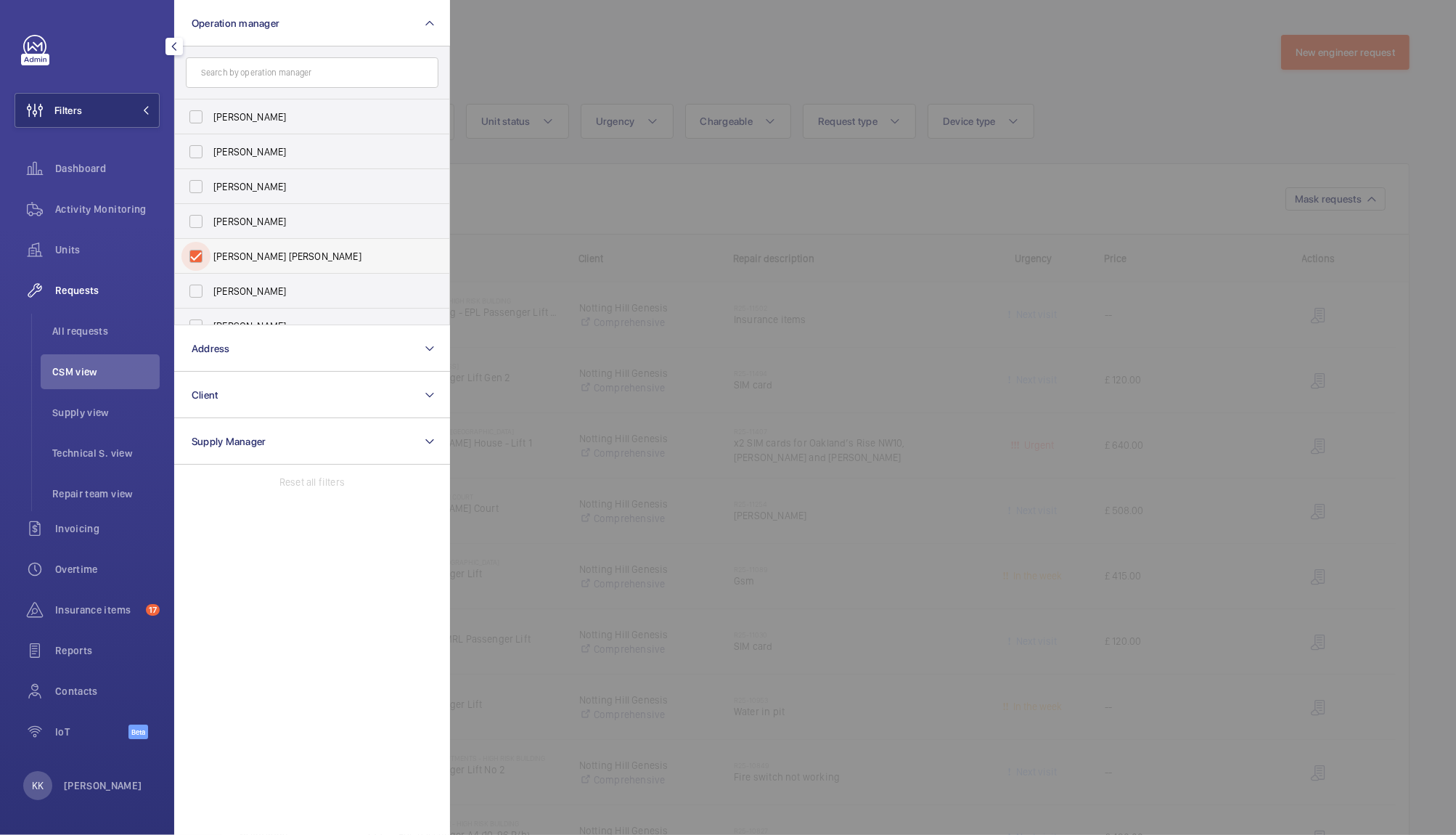
checkbox input "true"
click at [639, 184] on div at bounding box center [1178, 418] width 1456 height 835
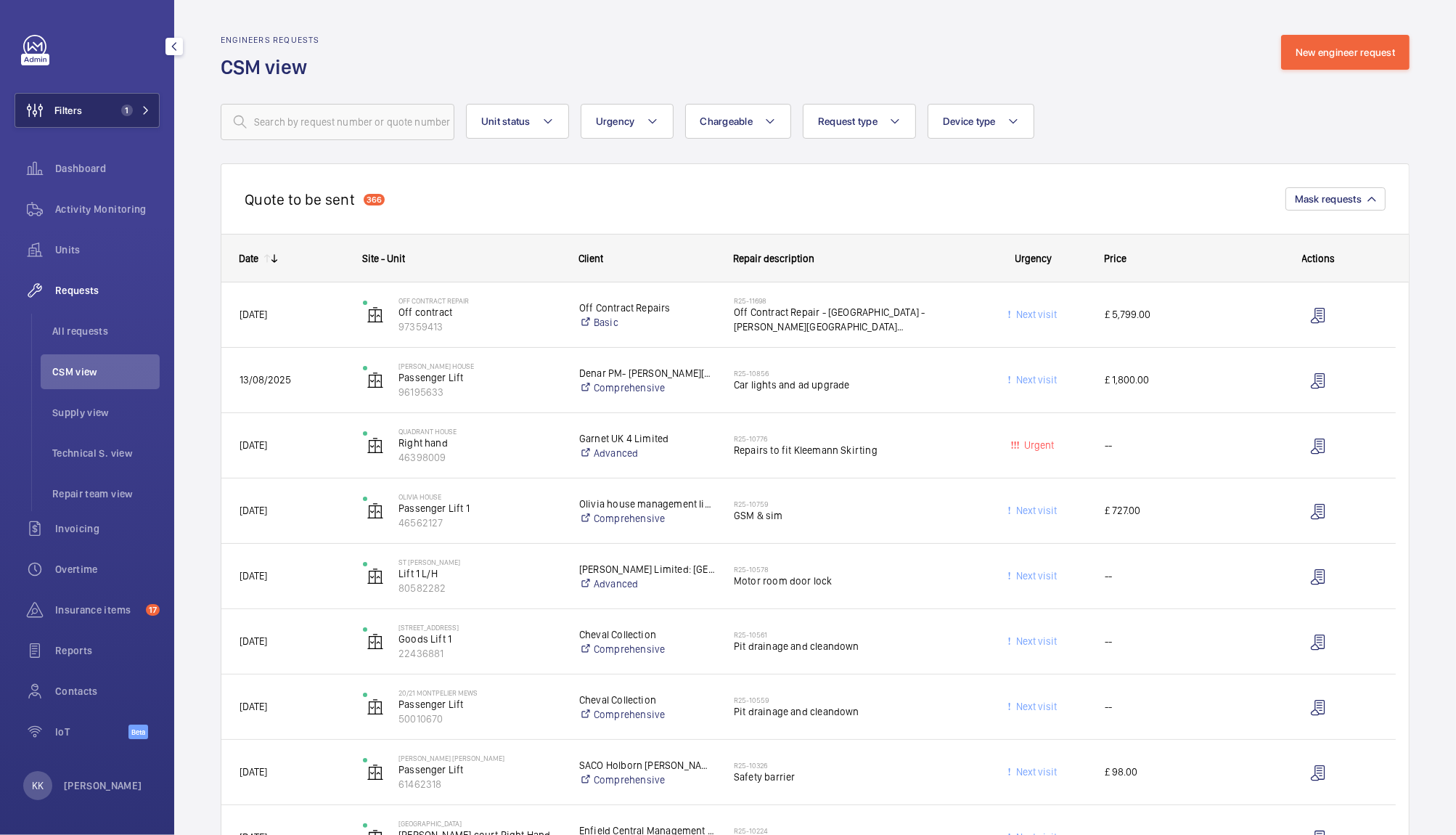
click at [113, 119] on button "Filters 1" at bounding box center [87, 110] width 146 height 35
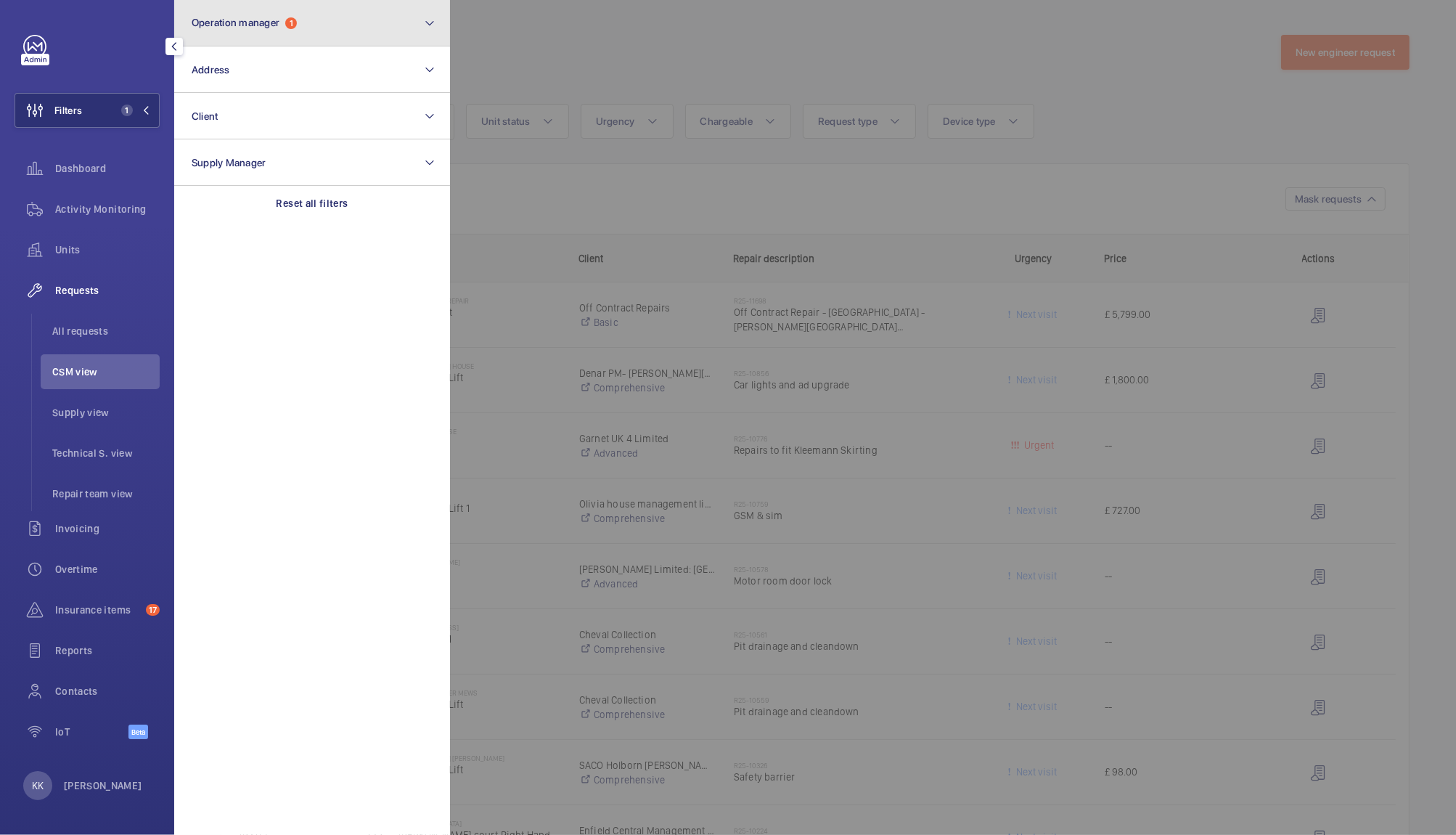
click at [294, 43] on button "Operation manager 1" at bounding box center [312, 23] width 275 height 47
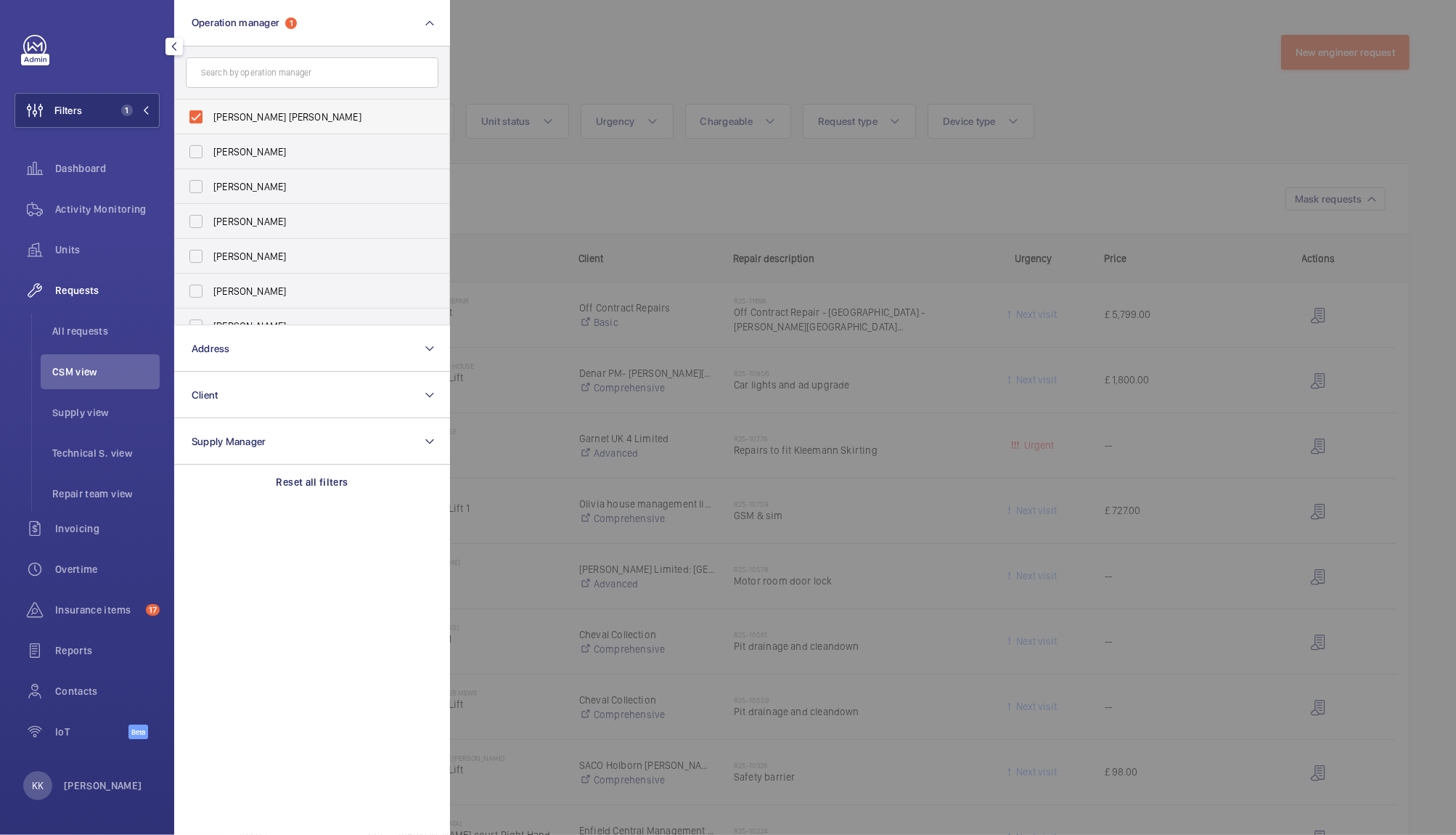
click at [267, 113] on span "[PERSON_NAME] [PERSON_NAME]" at bounding box center [313, 117] width 199 height 15
click at [210, 113] on input "[PERSON_NAME] [PERSON_NAME]" at bounding box center [197, 117] width 29 height 29
checkbox input "false"
click at [266, 246] on label "[PERSON_NAME]" at bounding box center [301, 256] width 253 height 35
click at [210, 246] on input "[PERSON_NAME]" at bounding box center [197, 256] width 29 height 29
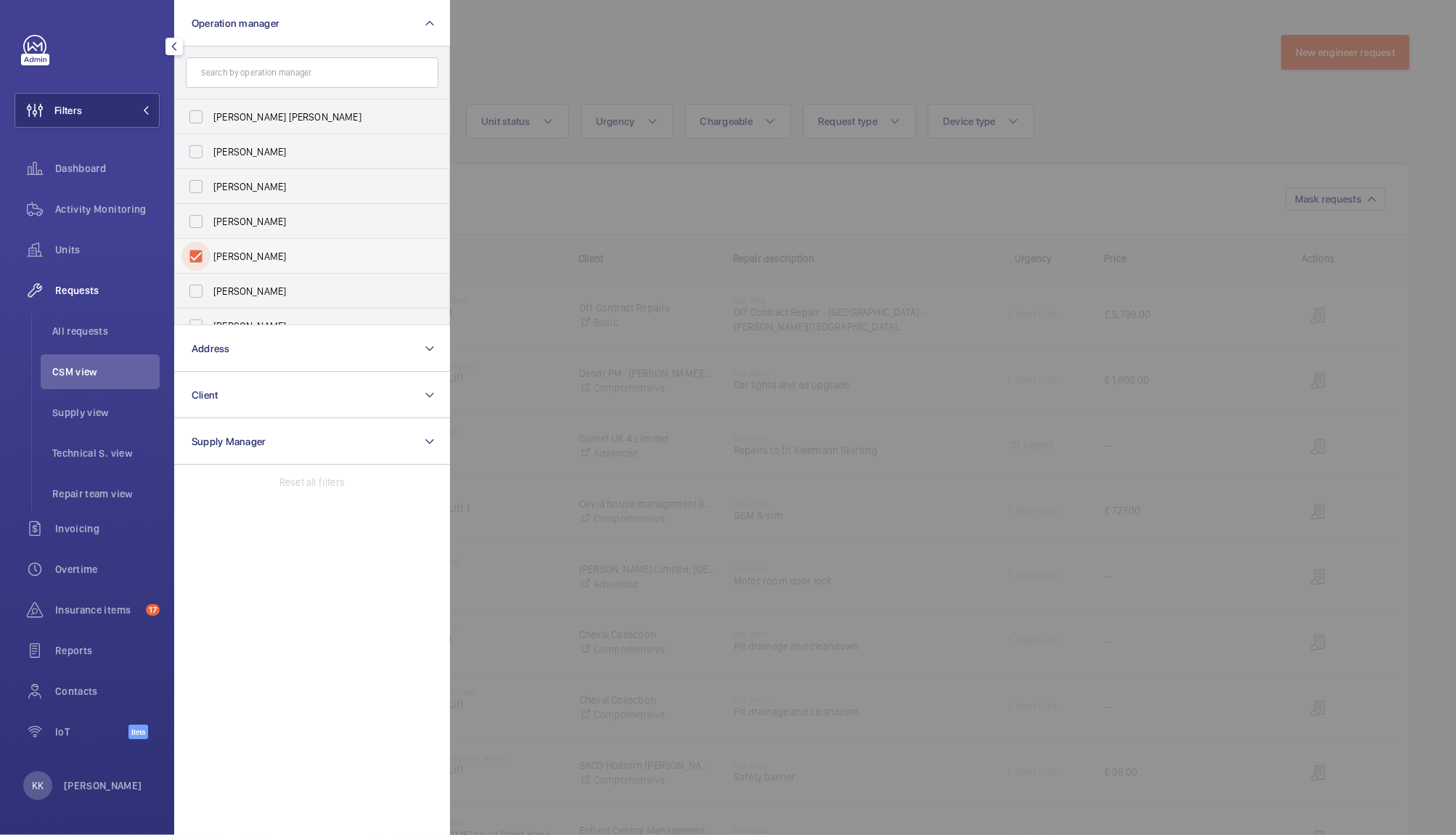
checkbox input "true"
click at [508, 214] on div at bounding box center [1178, 418] width 1456 height 835
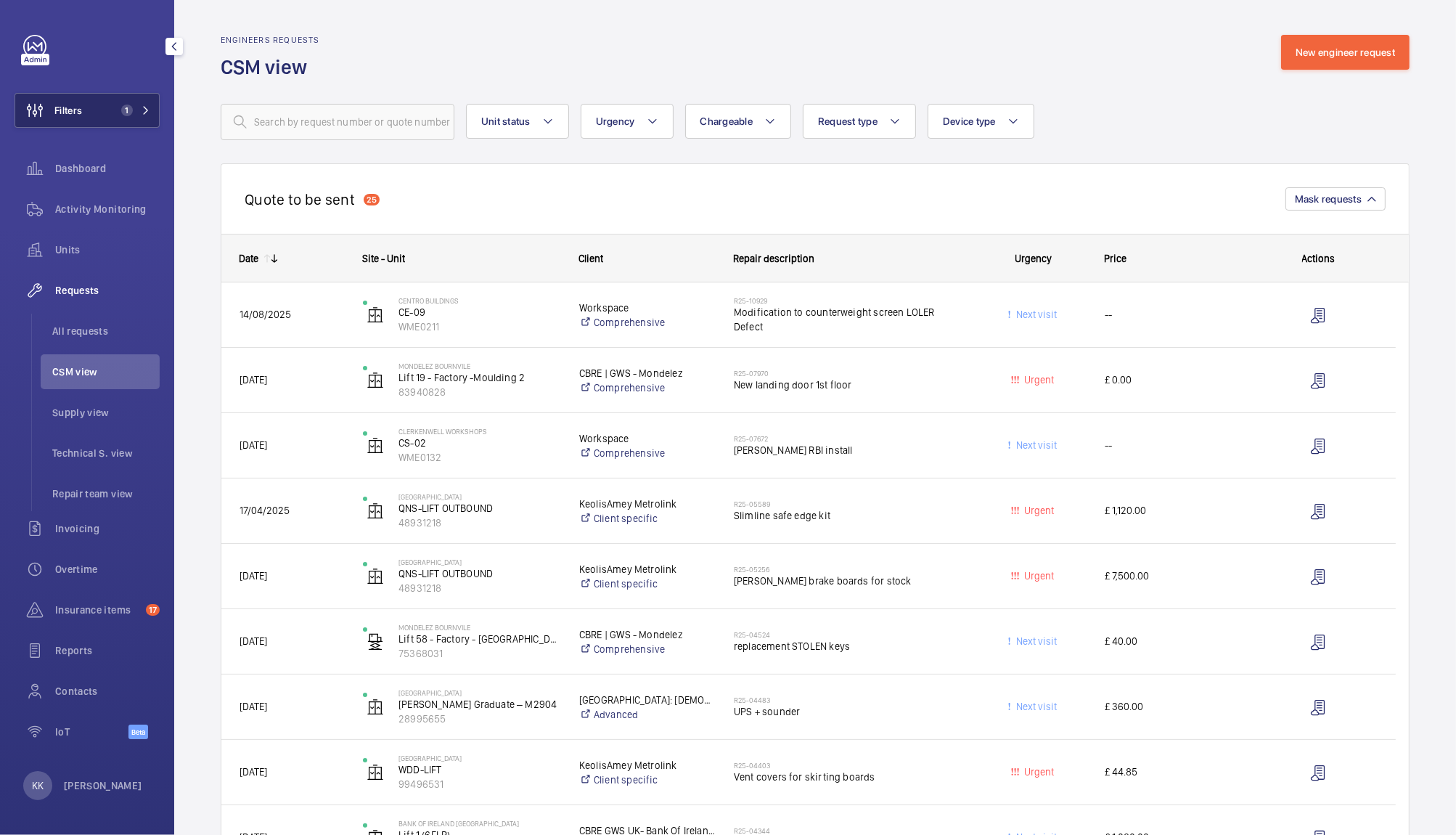
click at [118, 103] on button "Filters 1" at bounding box center [87, 110] width 146 height 35
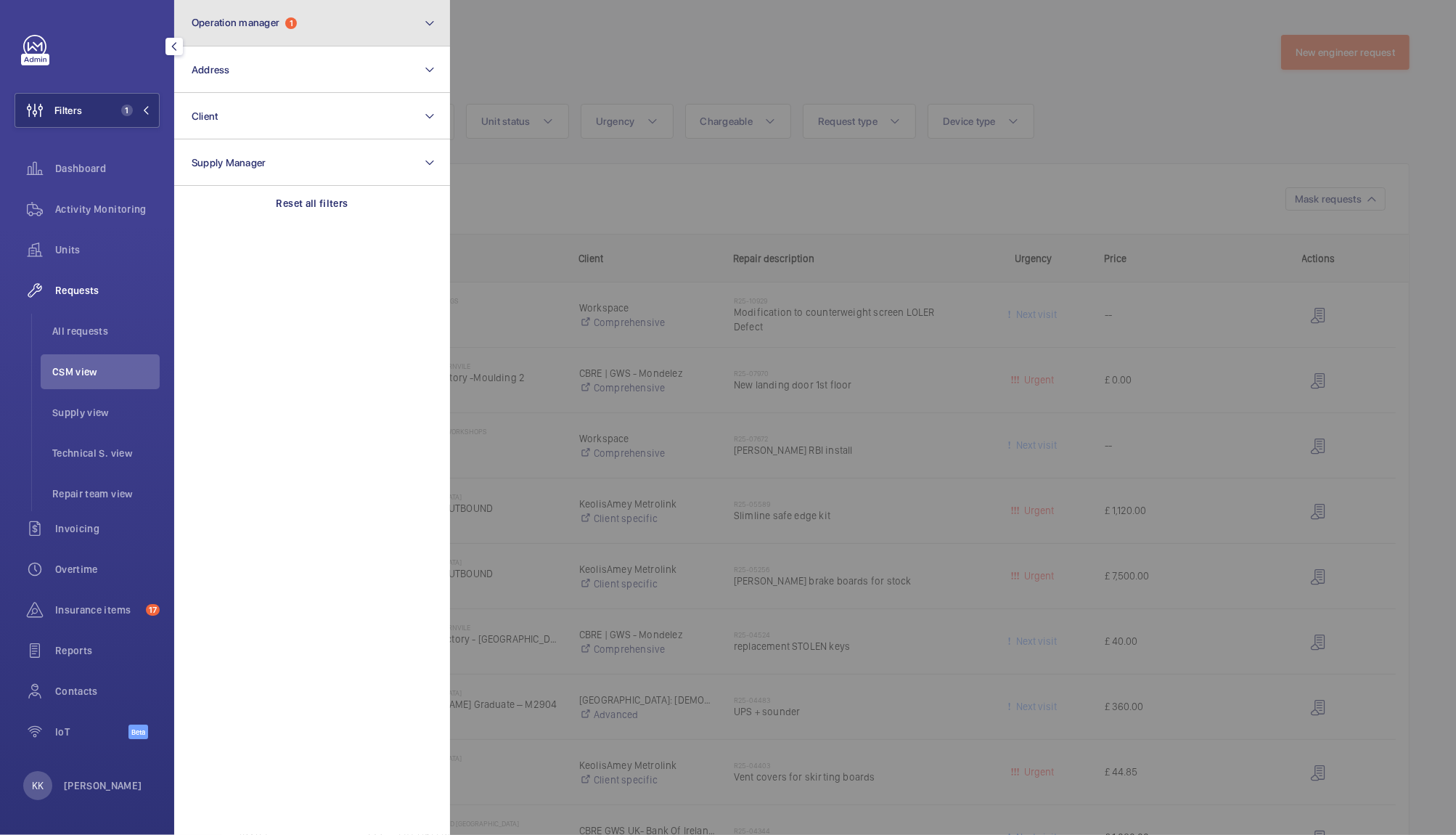
click at [258, 42] on button "Operation manager 1" at bounding box center [312, 23] width 275 height 47
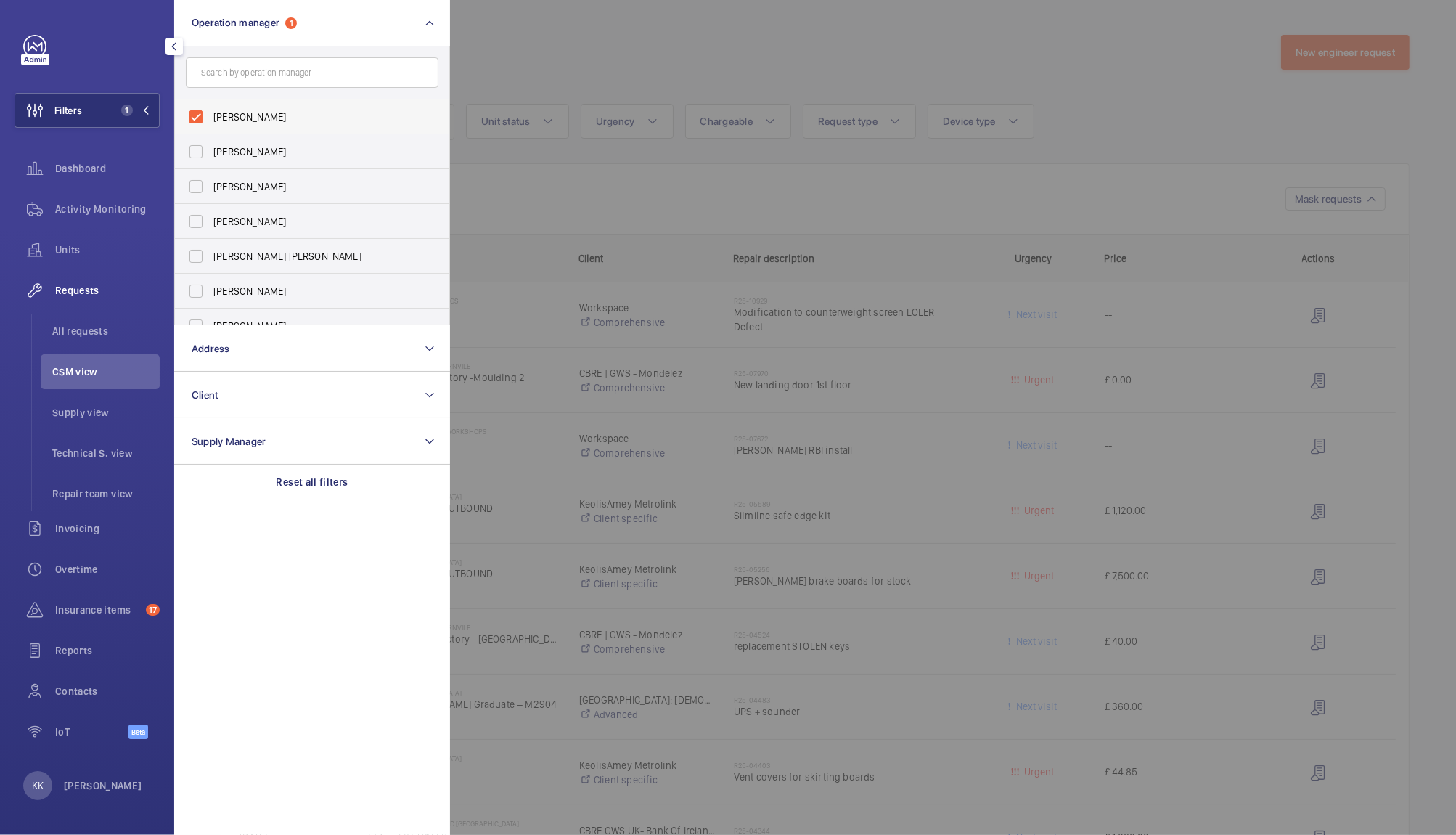
click at [273, 119] on span "[PERSON_NAME]" at bounding box center [313, 117] width 199 height 15
click at [210, 119] on input "[PERSON_NAME]" at bounding box center [197, 117] width 29 height 29
checkbox input "false"
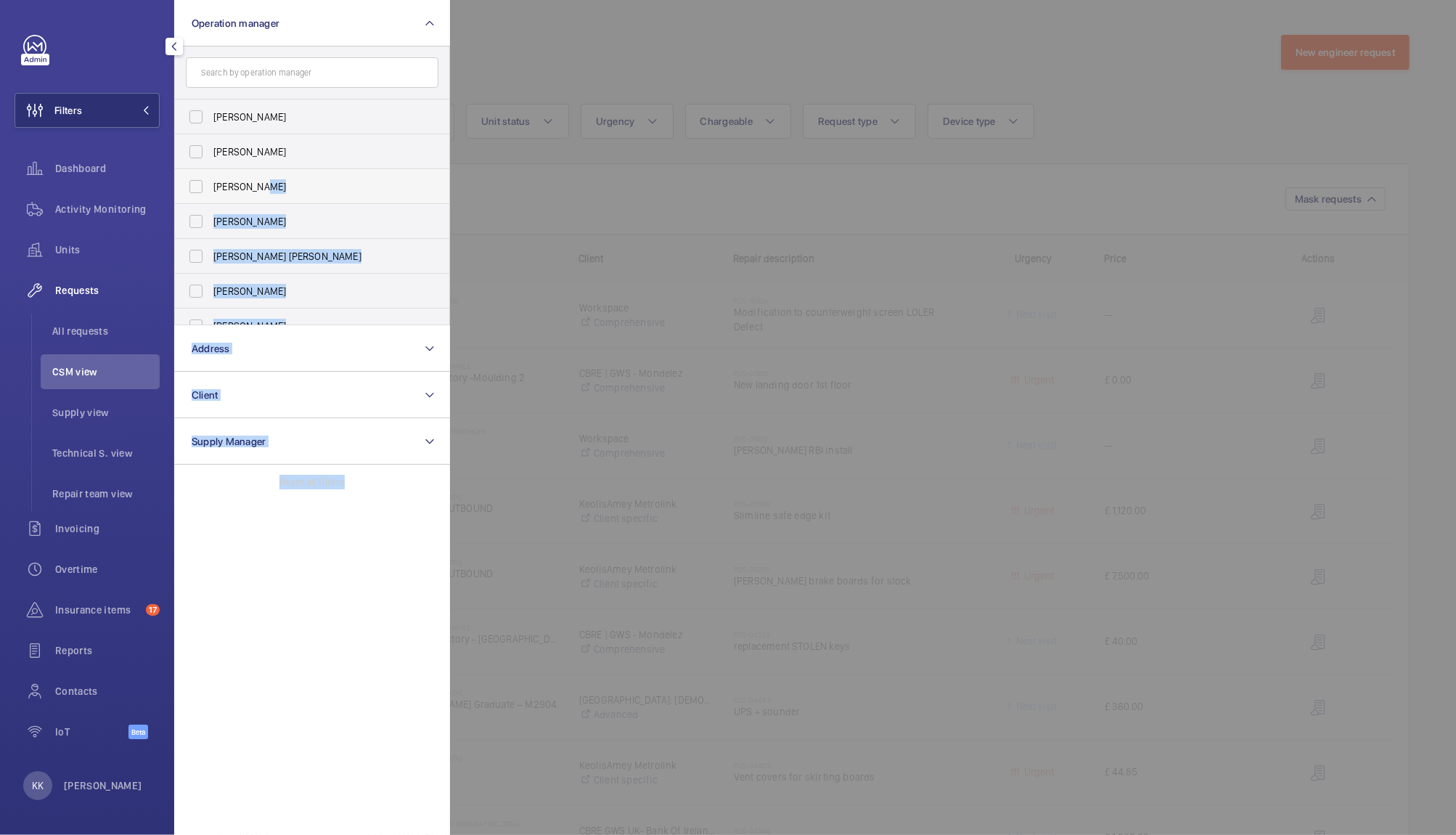
drag, startPoint x: 450, startPoint y: 138, endPoint x: 442, endPoint y: 175, distance: 37.9
click at [15, 128] on wm-front-filter-list-menu "Operation manager [PERSON_NAME] [PERSON_NAME] [PERSON_NAME] [PERSON_NAME] [PERS…" at bounding box center [15, 128] width 0 height 0
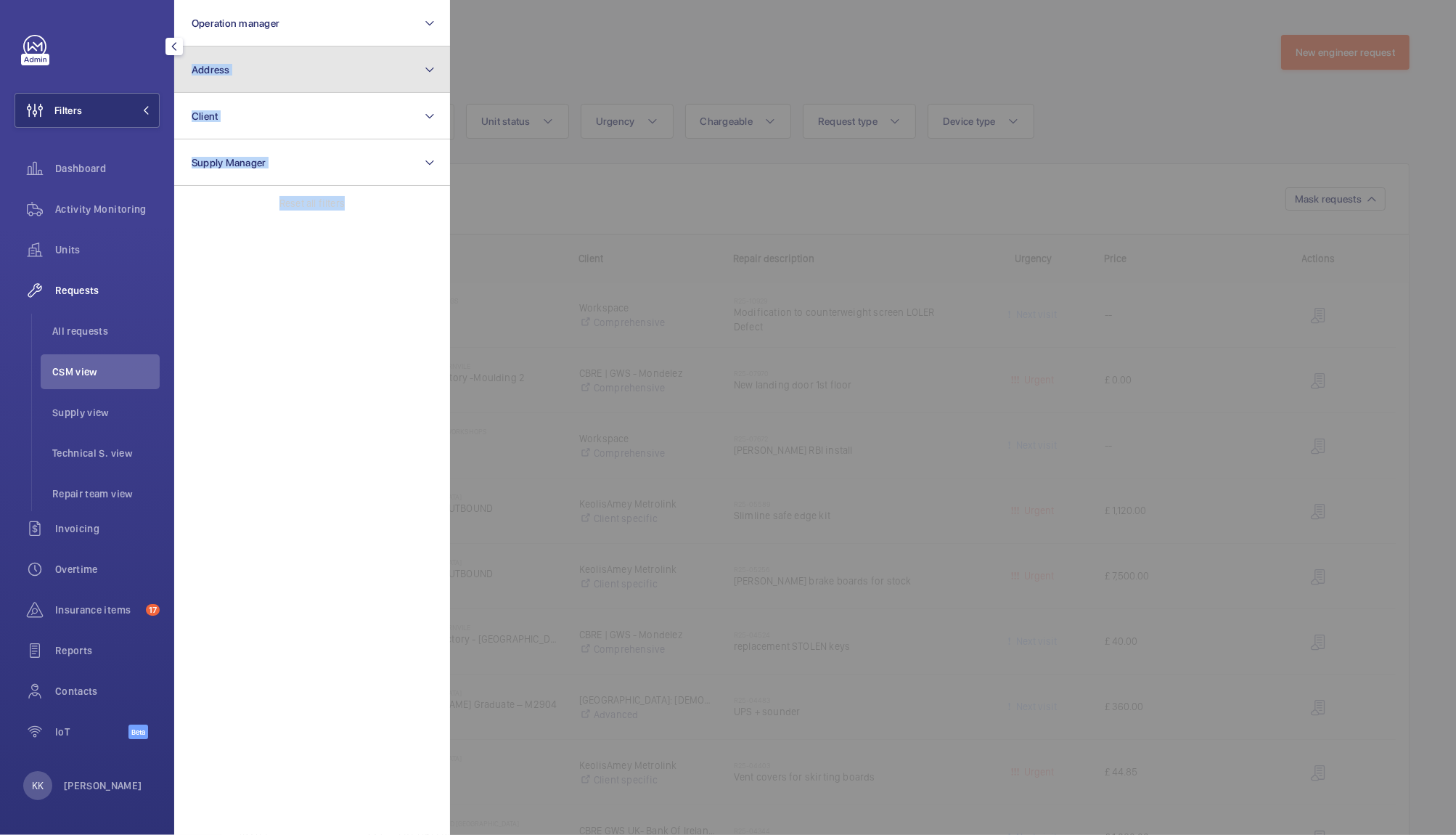
click at [378, 77] on button "Address" at bounding box center [312, 70] width 275 height 47
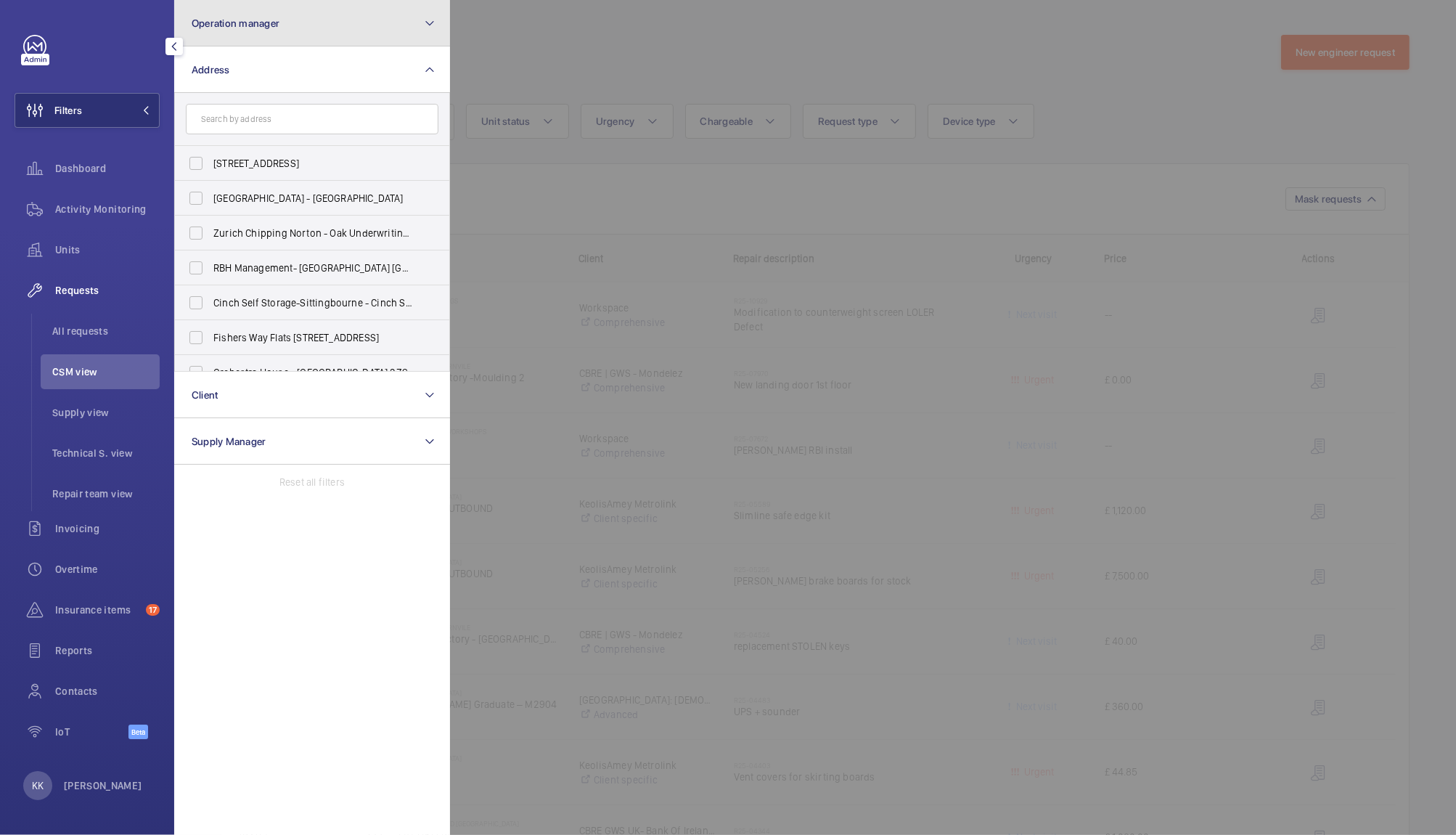
click at [416, 42] on button "Operation manager" at bounding box center [312, 23] width 275 height 47
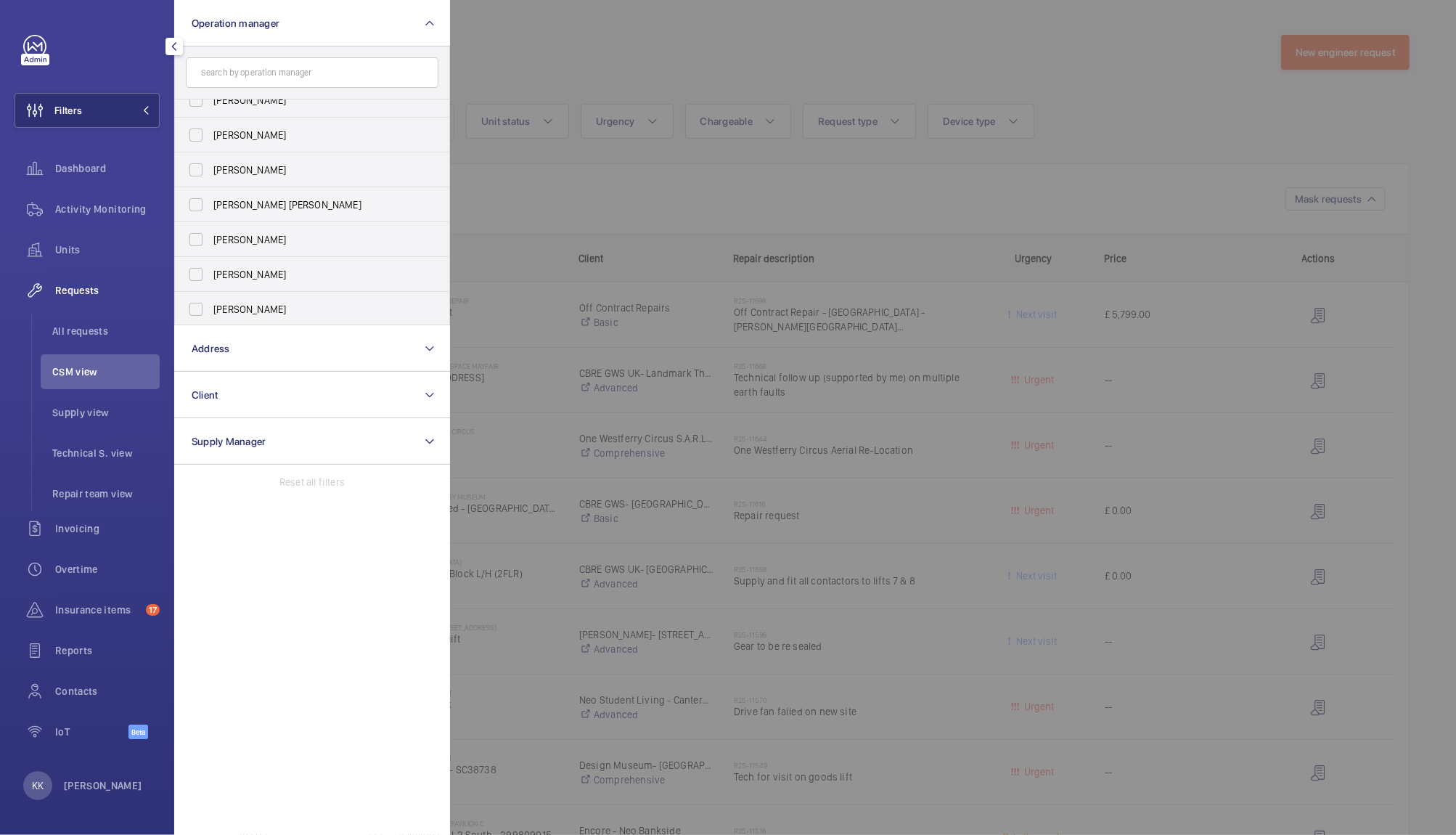
scroll to position [53, 0]
click at [268, 301] on span "[PERSON_NAME]" at bounding box center [313, 307] width 199 height 15
click at [210, 301] on input "[PERSON_NAME]" at bounding box center [197, 308] width 29 height 29
checkbox input "true"
click at [547, 231] on div at bounding box center [1178, 418] width 1456 height 835
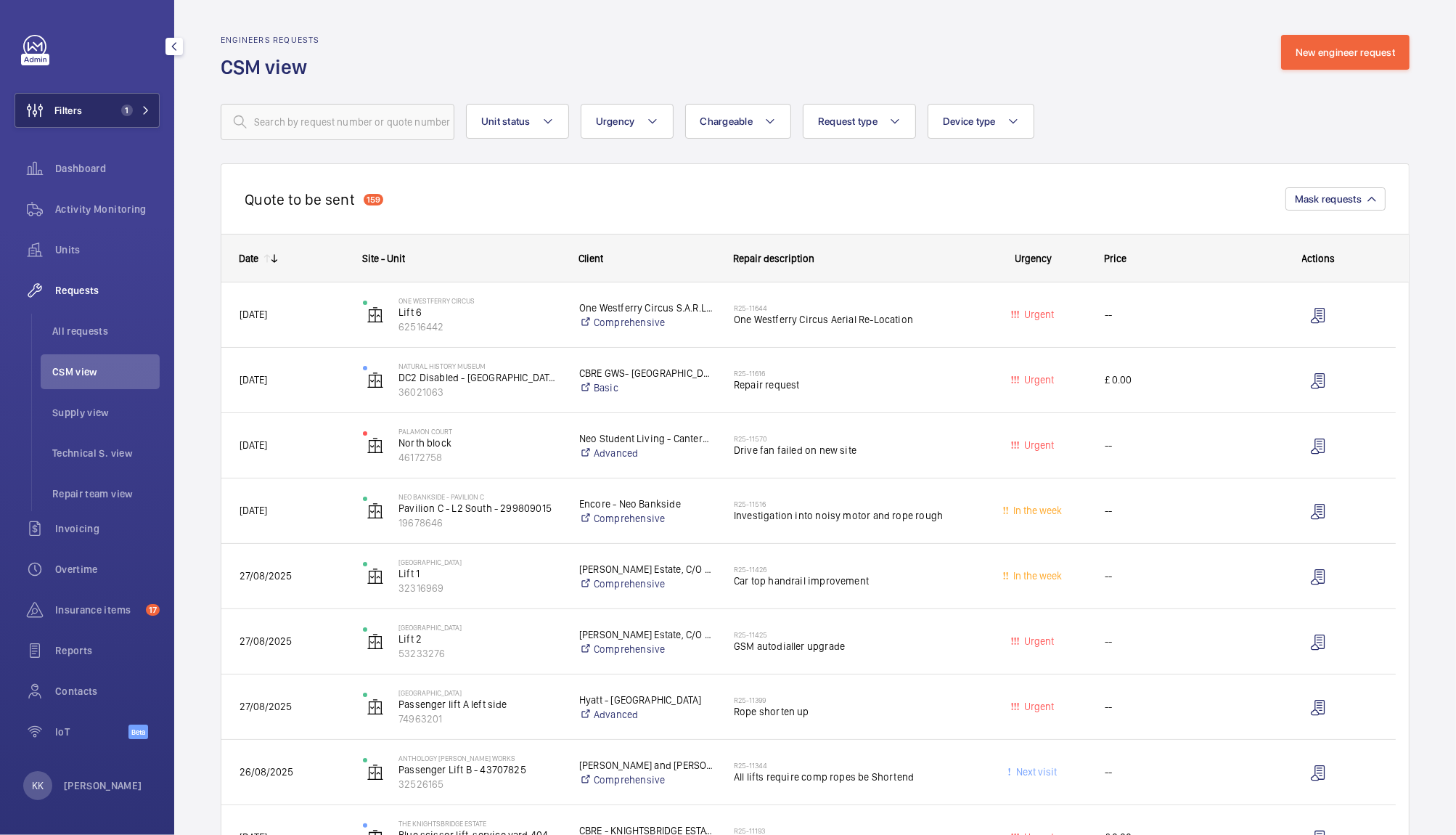
click at [145, 112] on mat-icon at bounding box center [146, 110] width 9 height 9
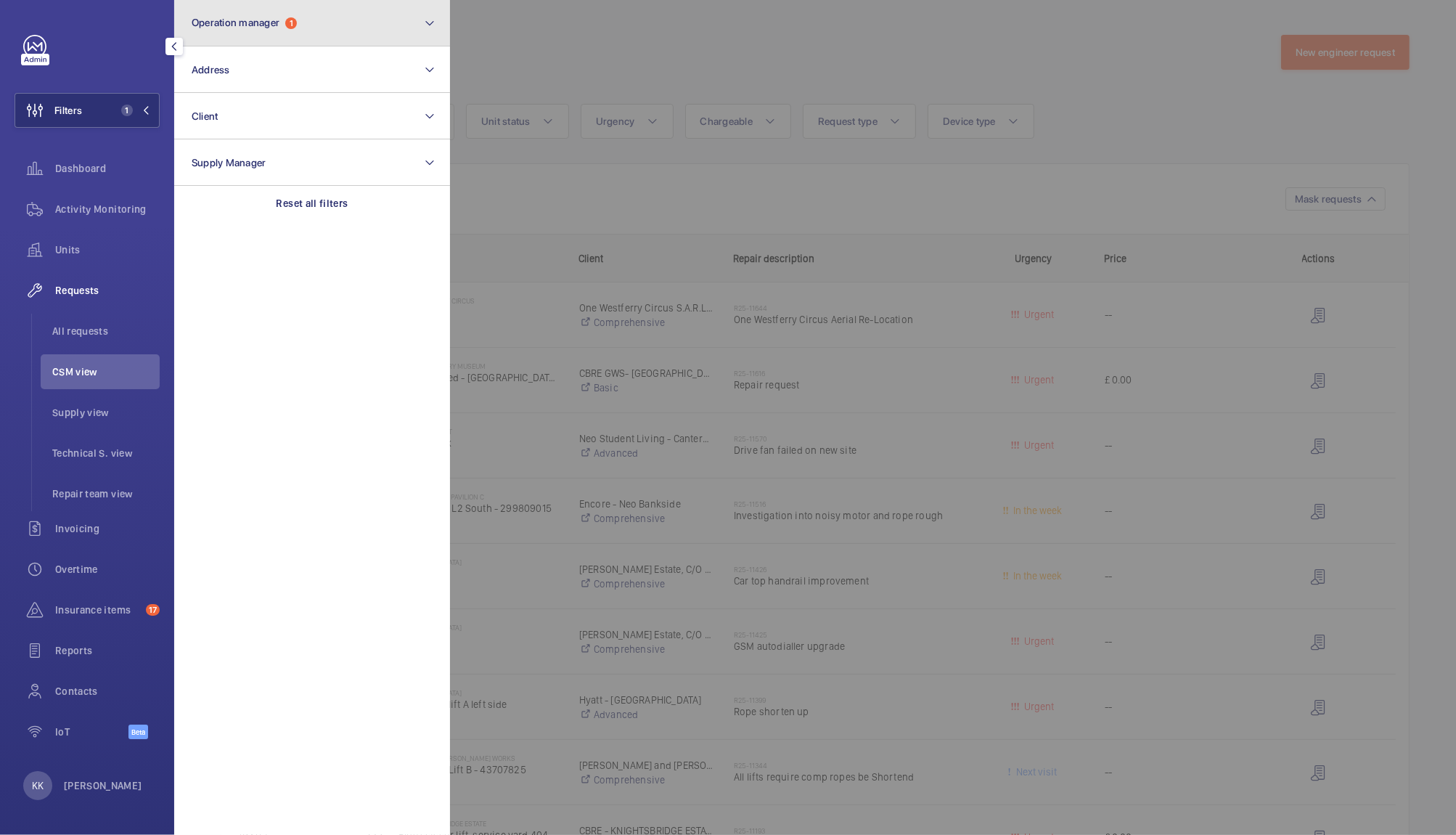
click at [384, 13] on button "Operation manager 1" at bounding box center [312, 23] width 275 height 47
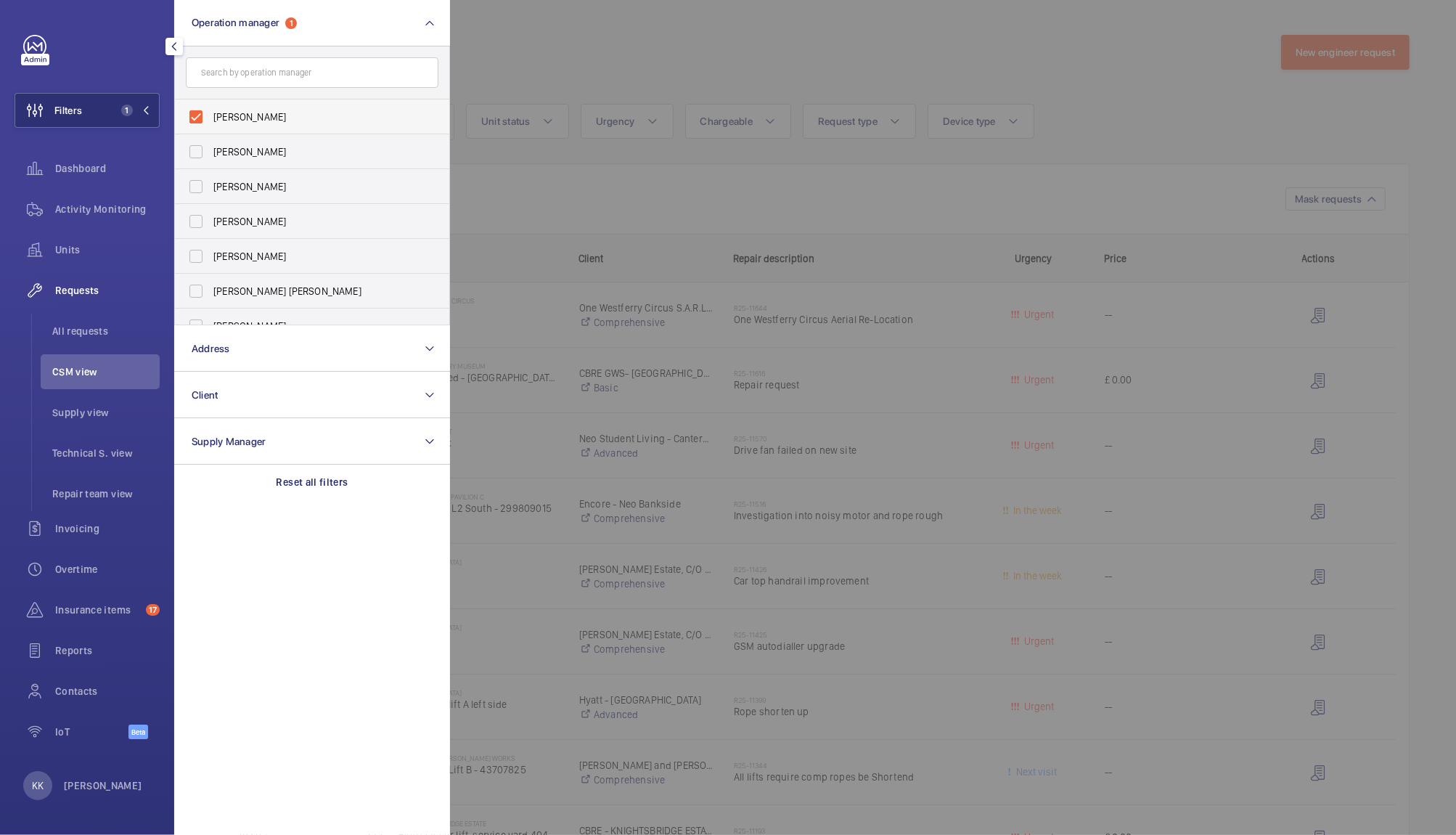
click at [280, 120] on span "[PERSON_NAME]" at bounding box center [313, 117] width 199 height 15
click at [210, 120] on input "[PERSON_NAME]" at bounding box center [197, 117] width 29 height 29
checkbox input "false"
click at [246, 314] on span "[PERSON_NAME]" at bounding box center [313, 321] width 199 height 15
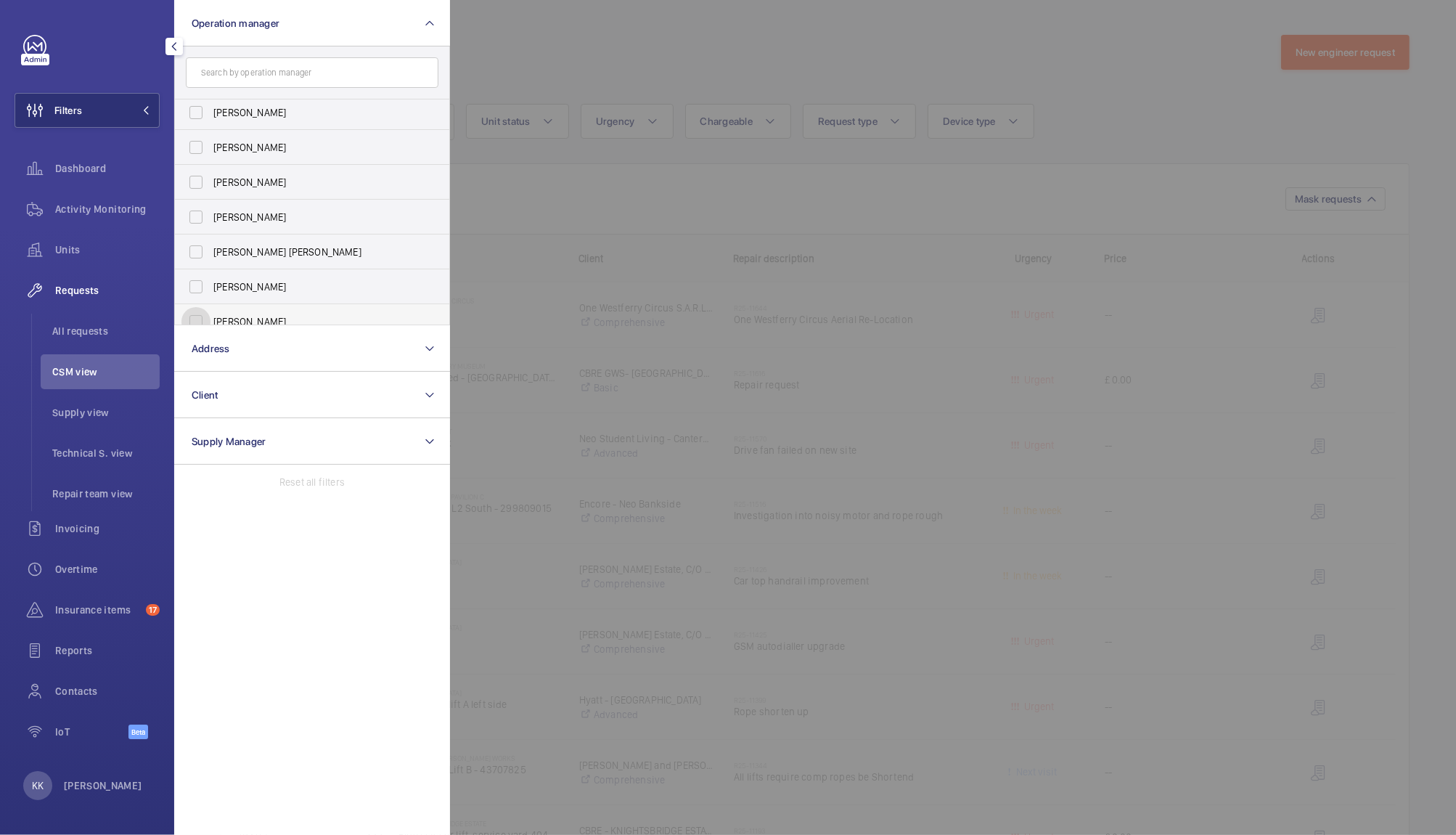
click at [210, 314] on input "[PERSON_NAME]" at bounding box center [197, 322] width 29 height 29
checkbox input "true"
click at [610, 231] on div at bounding box center [1178, 418] width 1456 height 835
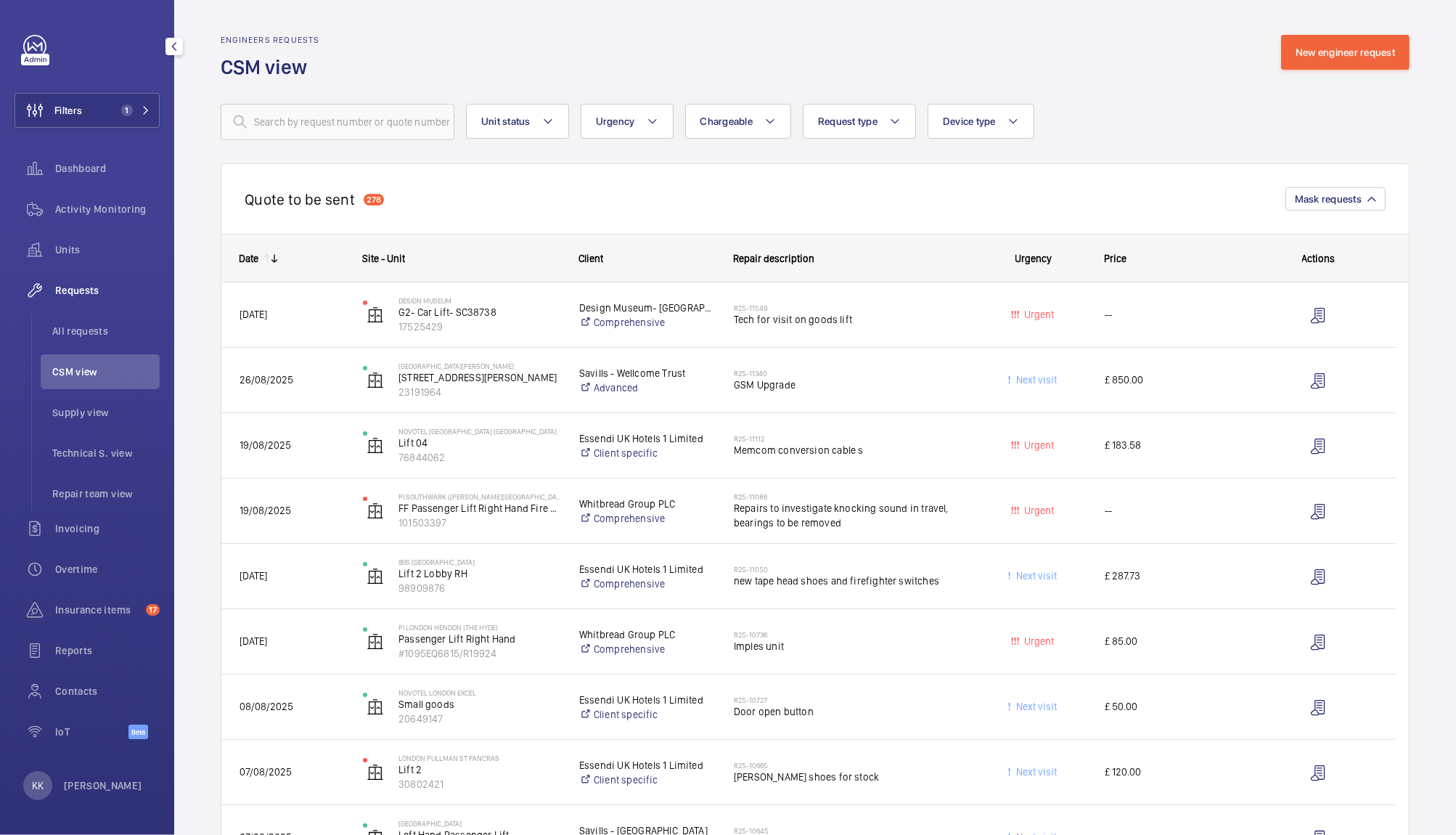
click at [275, 255] on mat-icon at bounding box center [274, 258] width 11 height 11
